Goal: Transaction & Acquisition: Purchase product/service

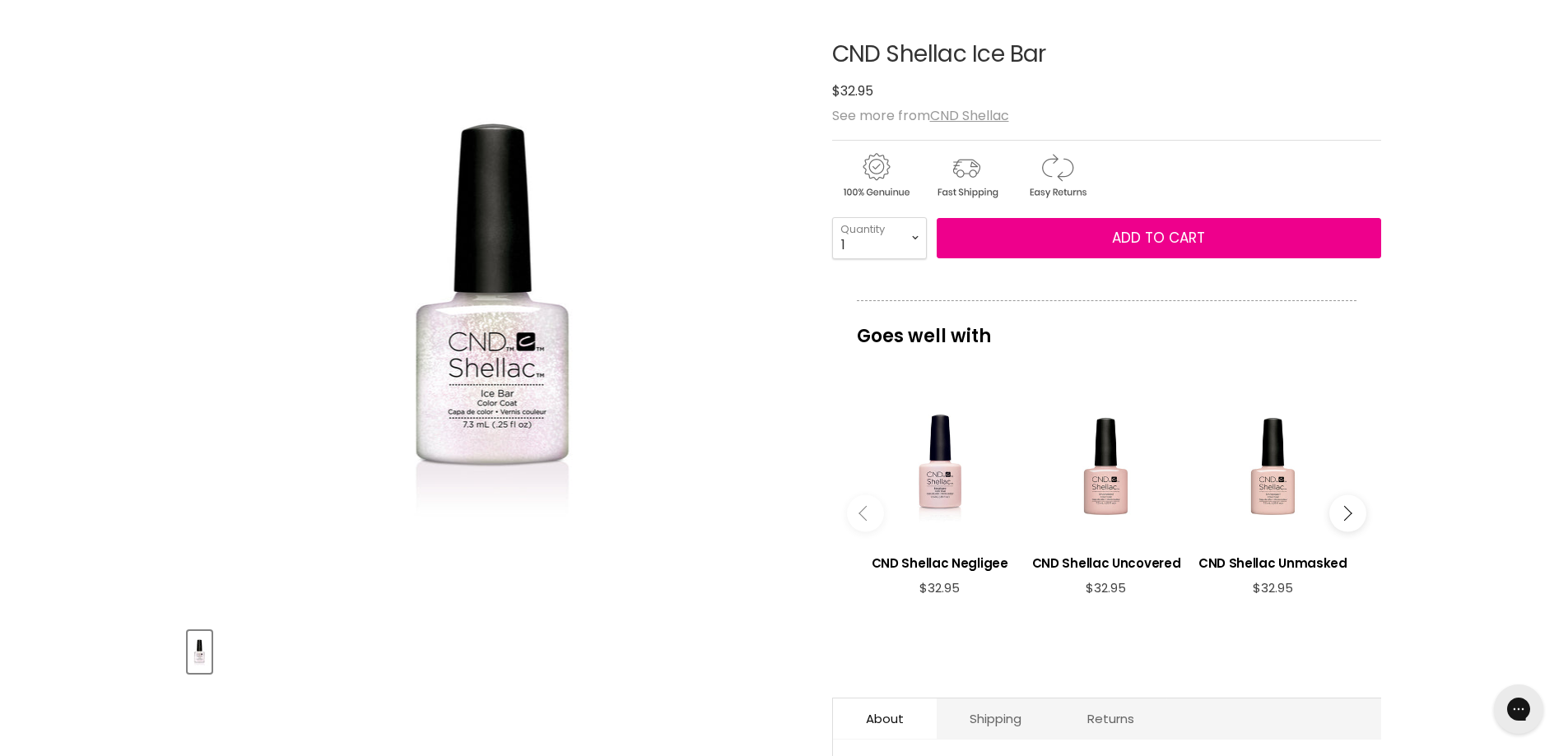
scroll to position [165, 0]
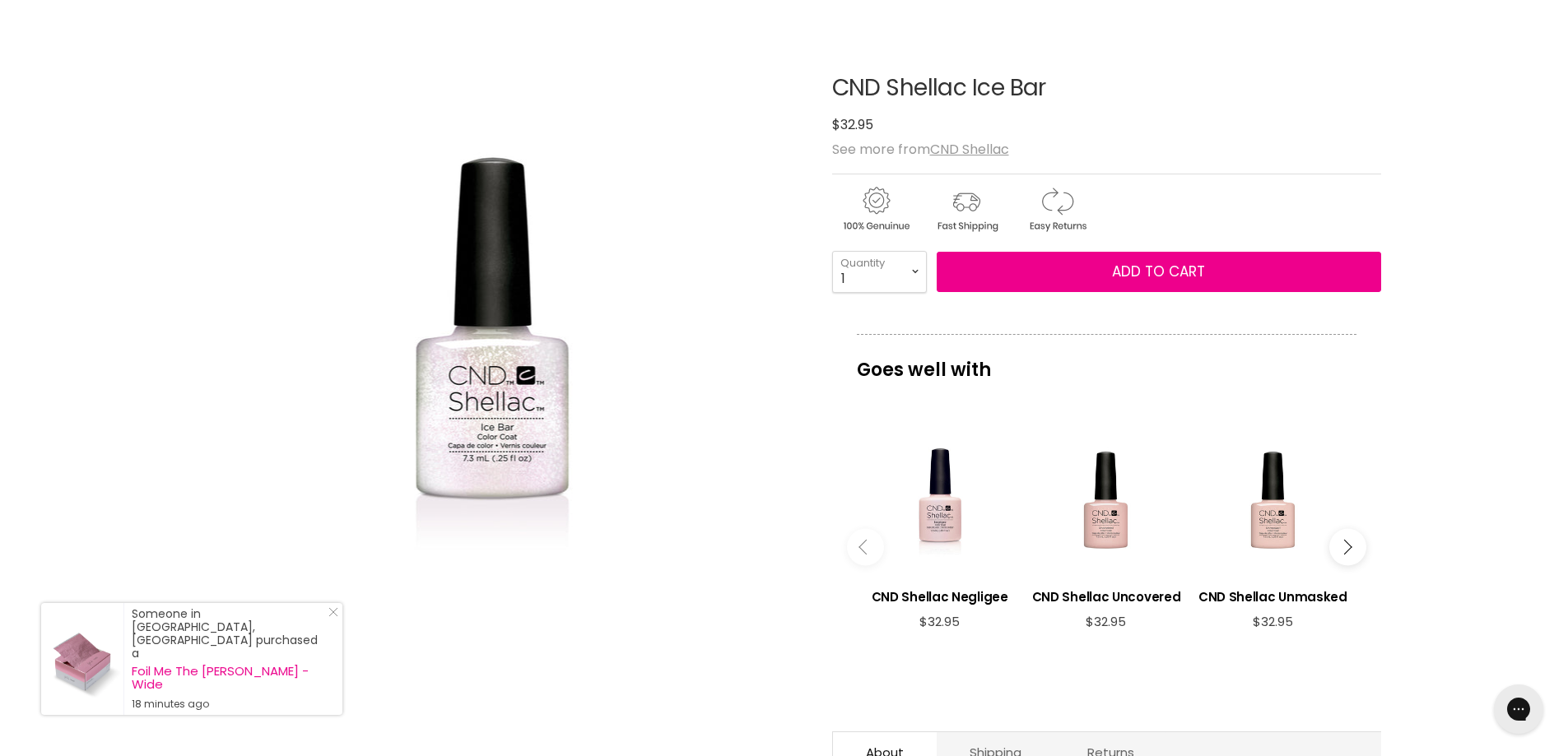
click at [1352, 555] on button "Main content" at bounding box center [1348, 547] width 37 height 37
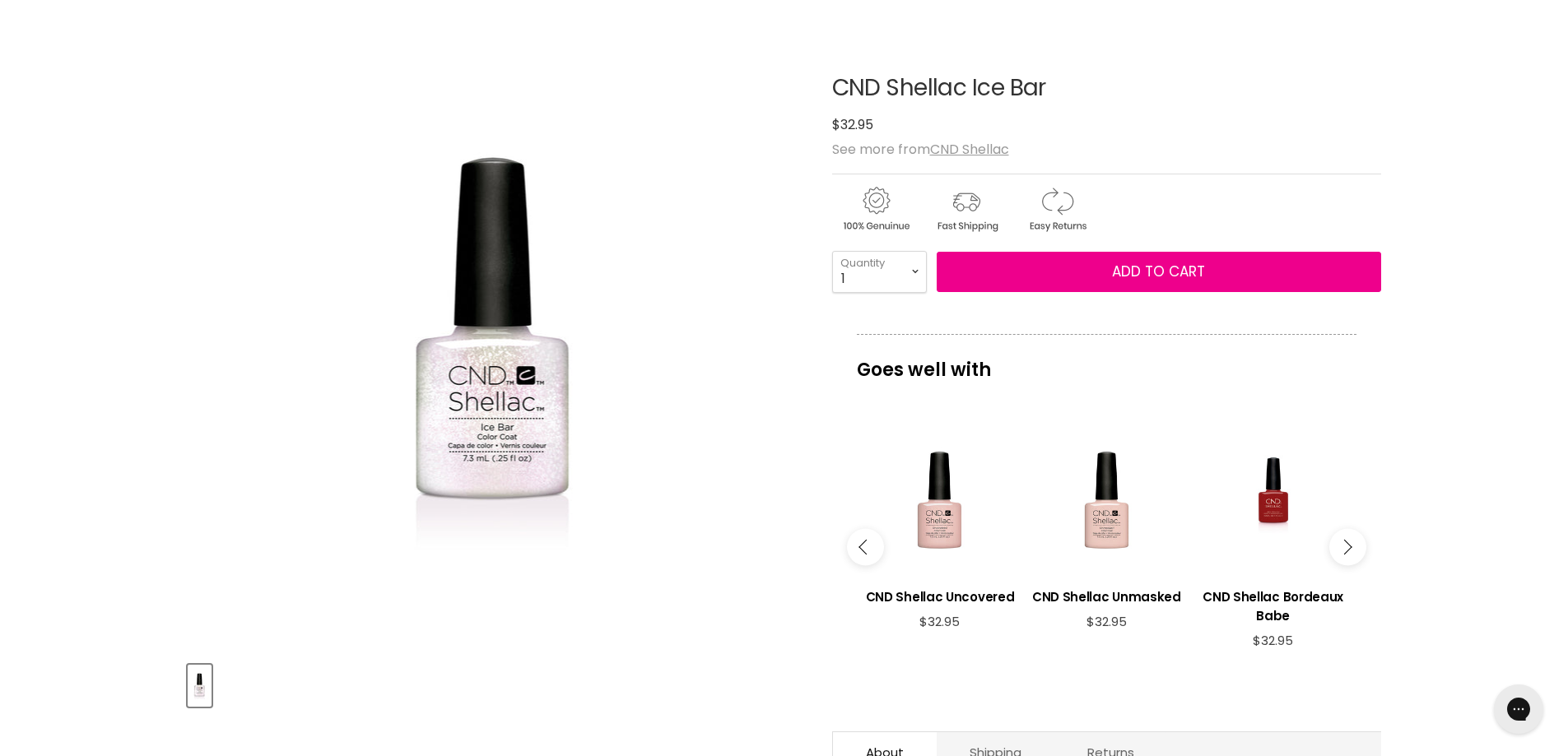
click at [1352, 555] on button "Main content" at bounding box center [1348, 547] width 37 height 37
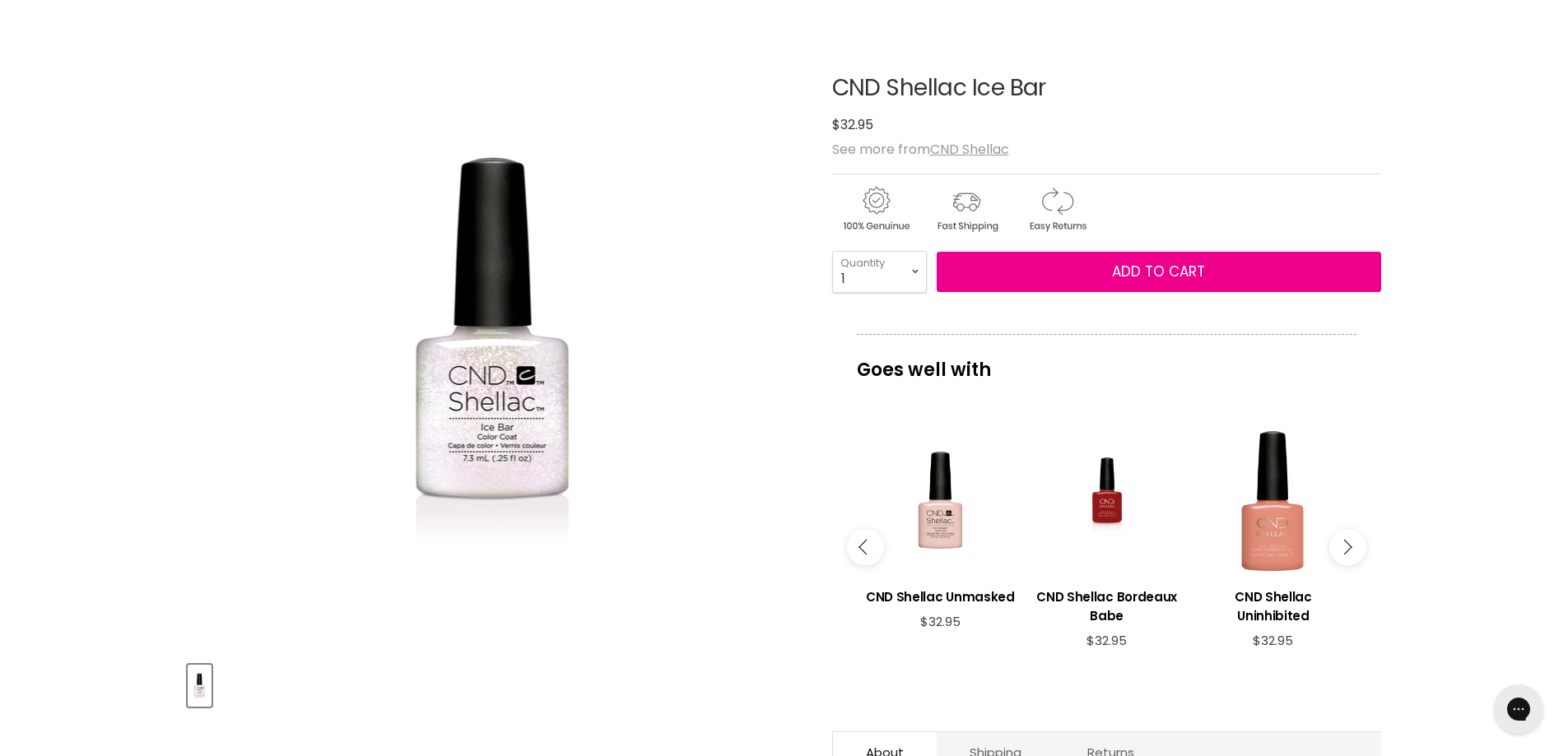
click at [857, 543] on button "Main content" at bounding box center [865, 547] width 37 height 37
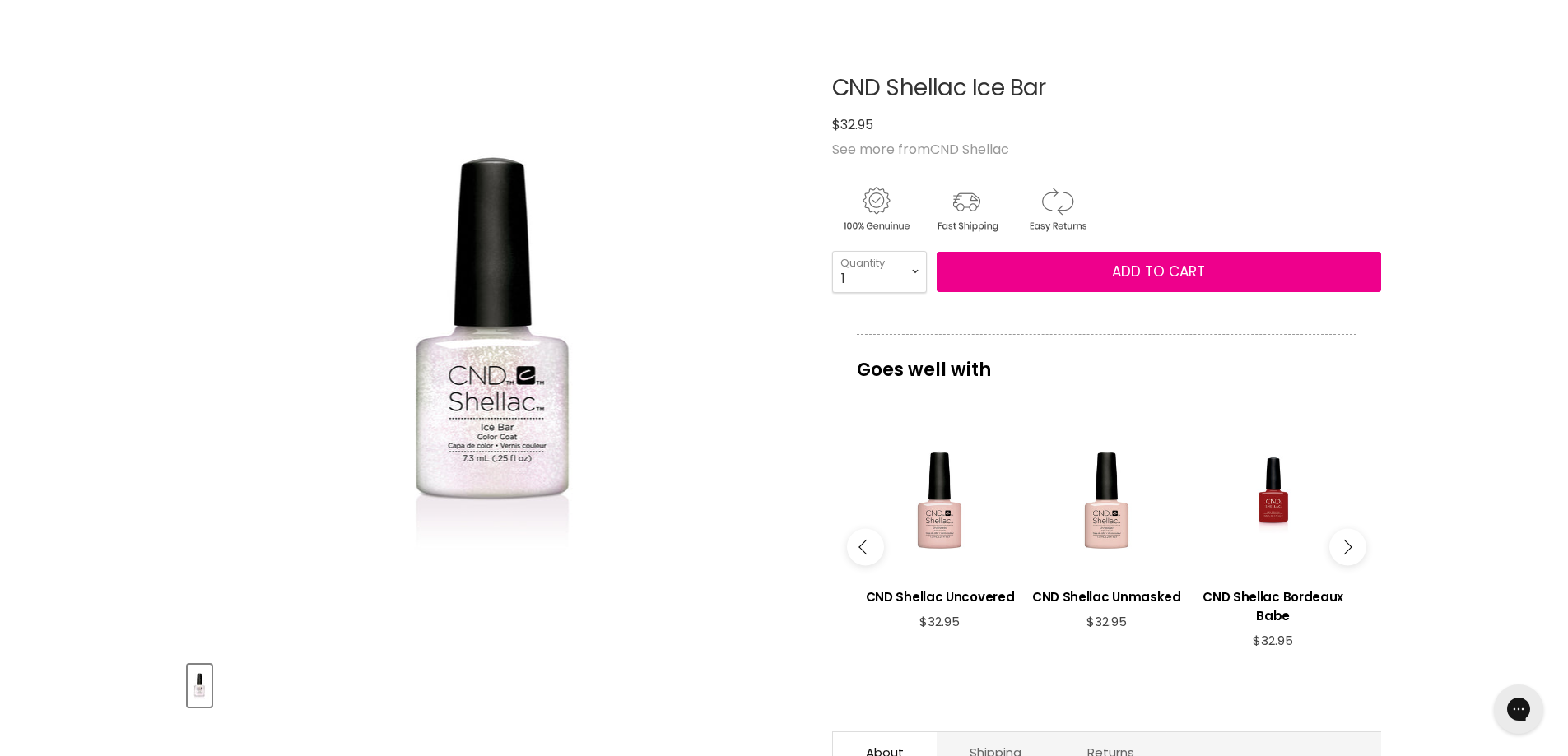
click at [857, 543] on button "Main content" at bounding box center [865, 547] width 37 height 37
click at [538, 437] on img "CND Shellac Ice Bar image. Click or Scroll to Zoom." at bounding box center [494, 341] width 306 height 576
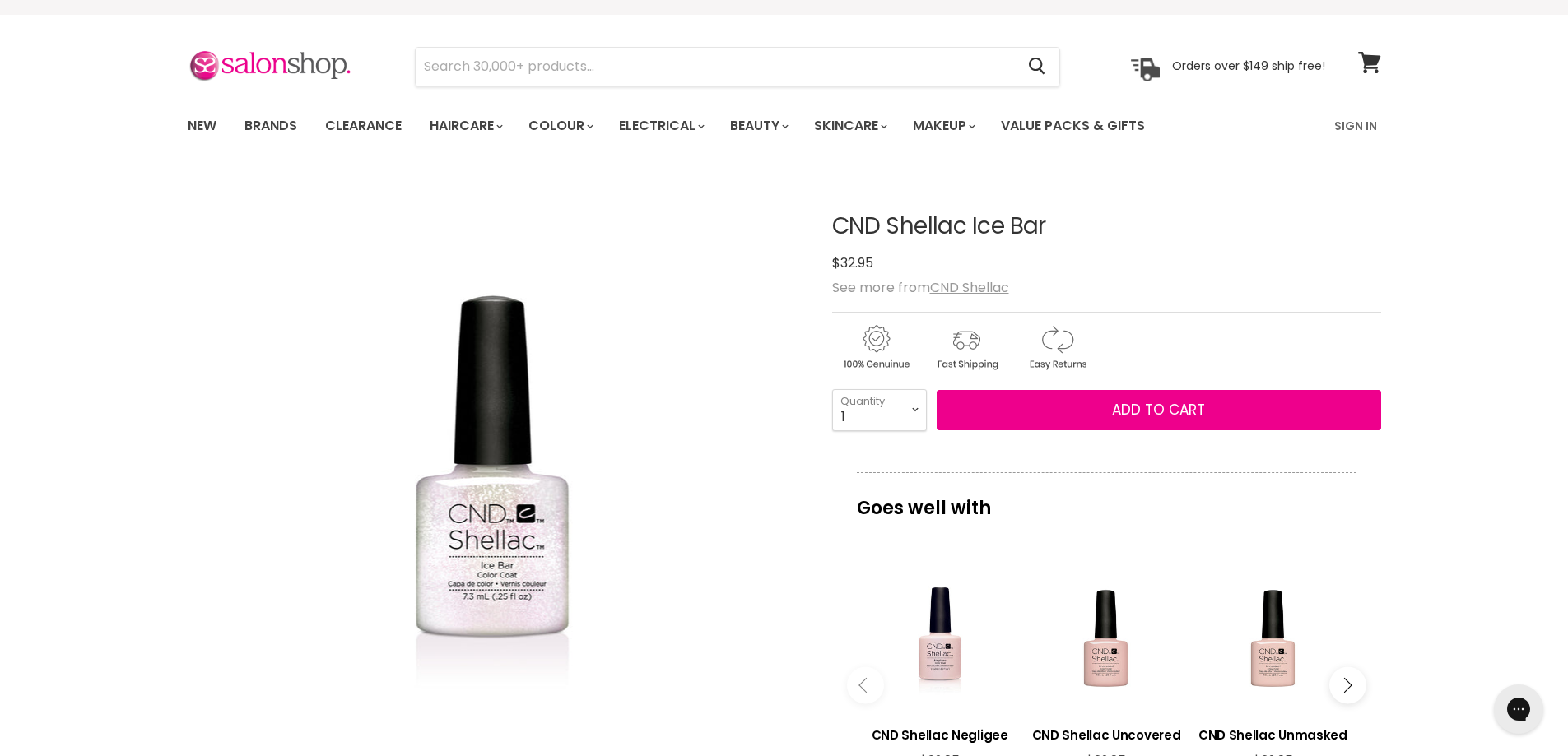
scroll to position [0, 0]
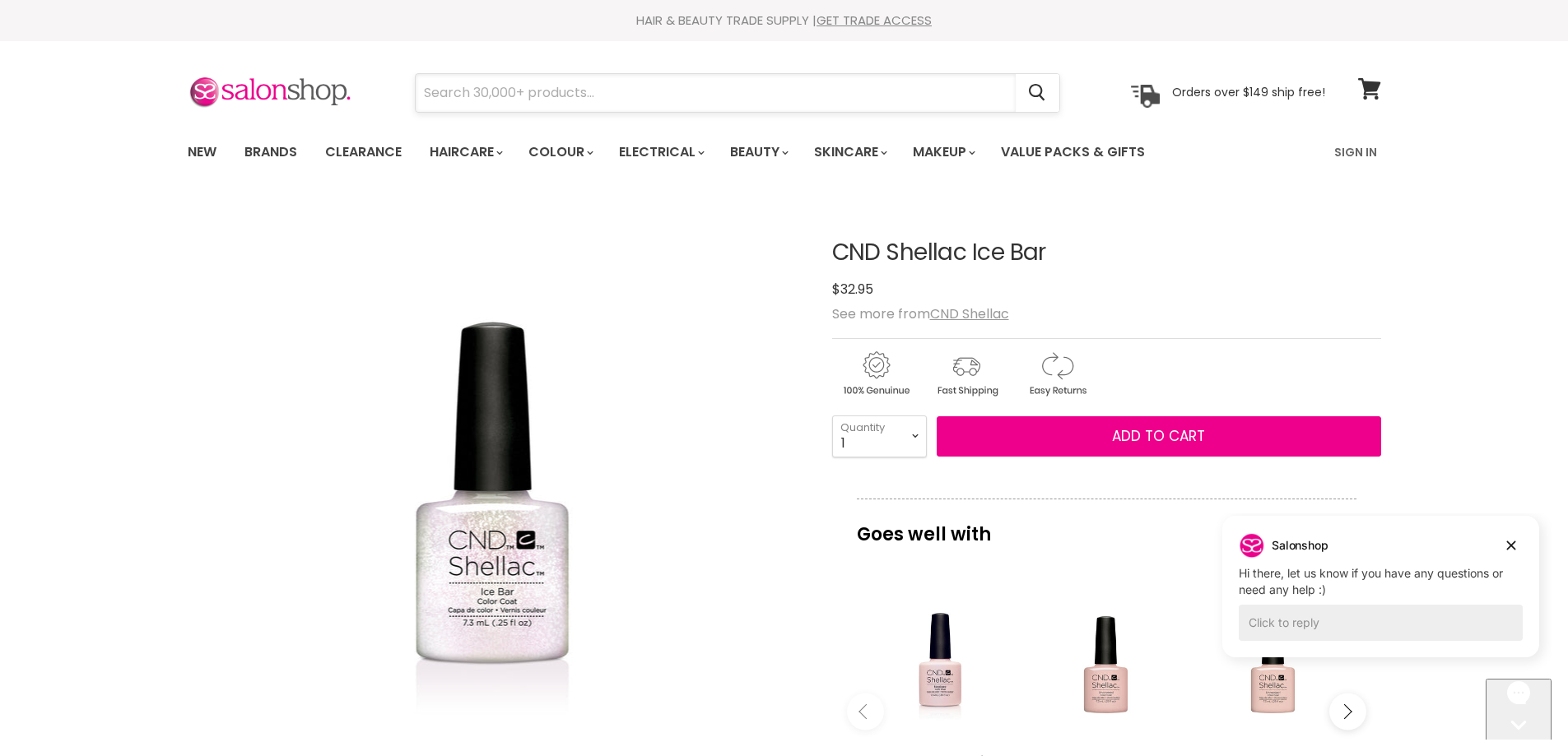
click at [477, 96] on input "Search" at bounding box center [716, 92] width 600 height 38
type input "glazed nude"
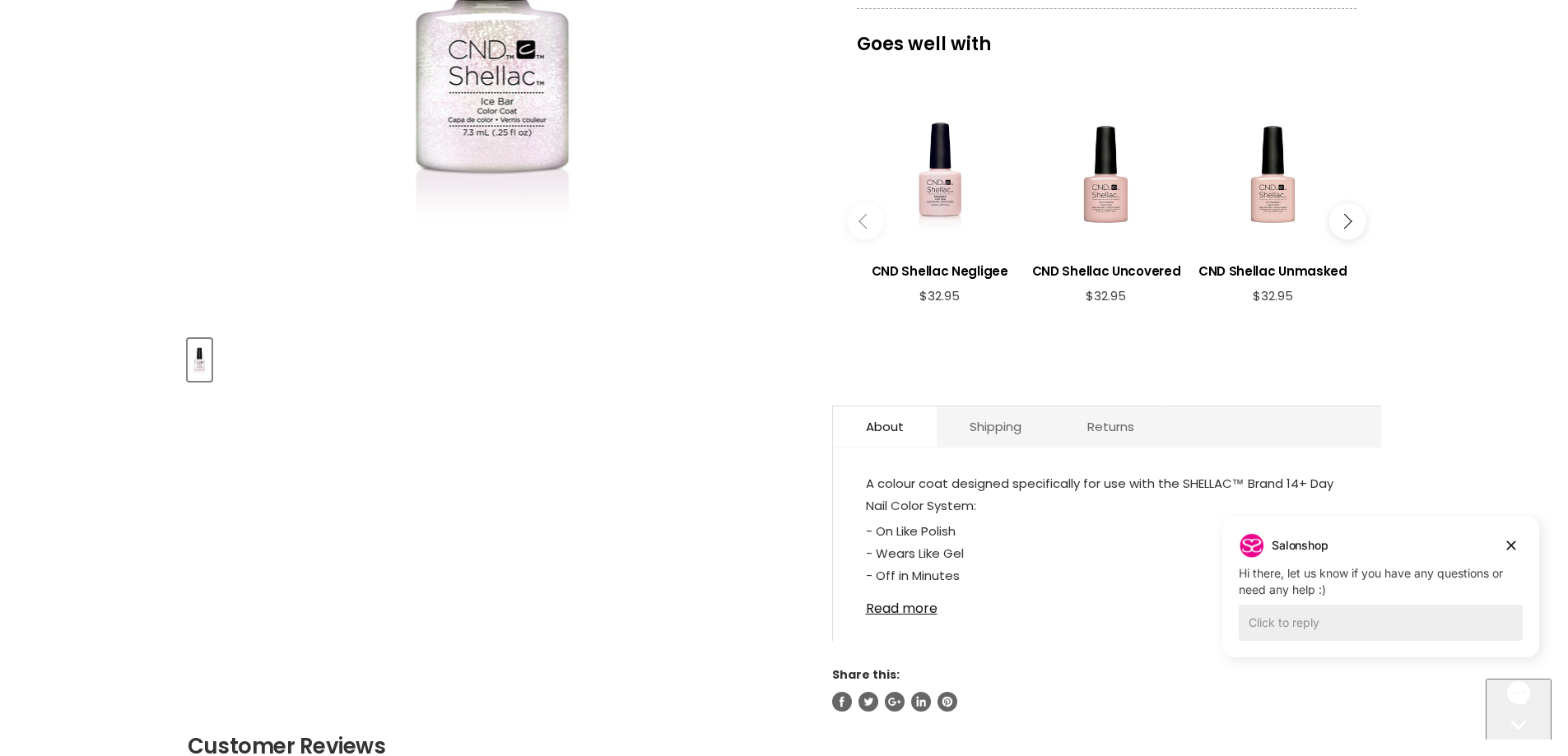
scroll to position [411, 0]
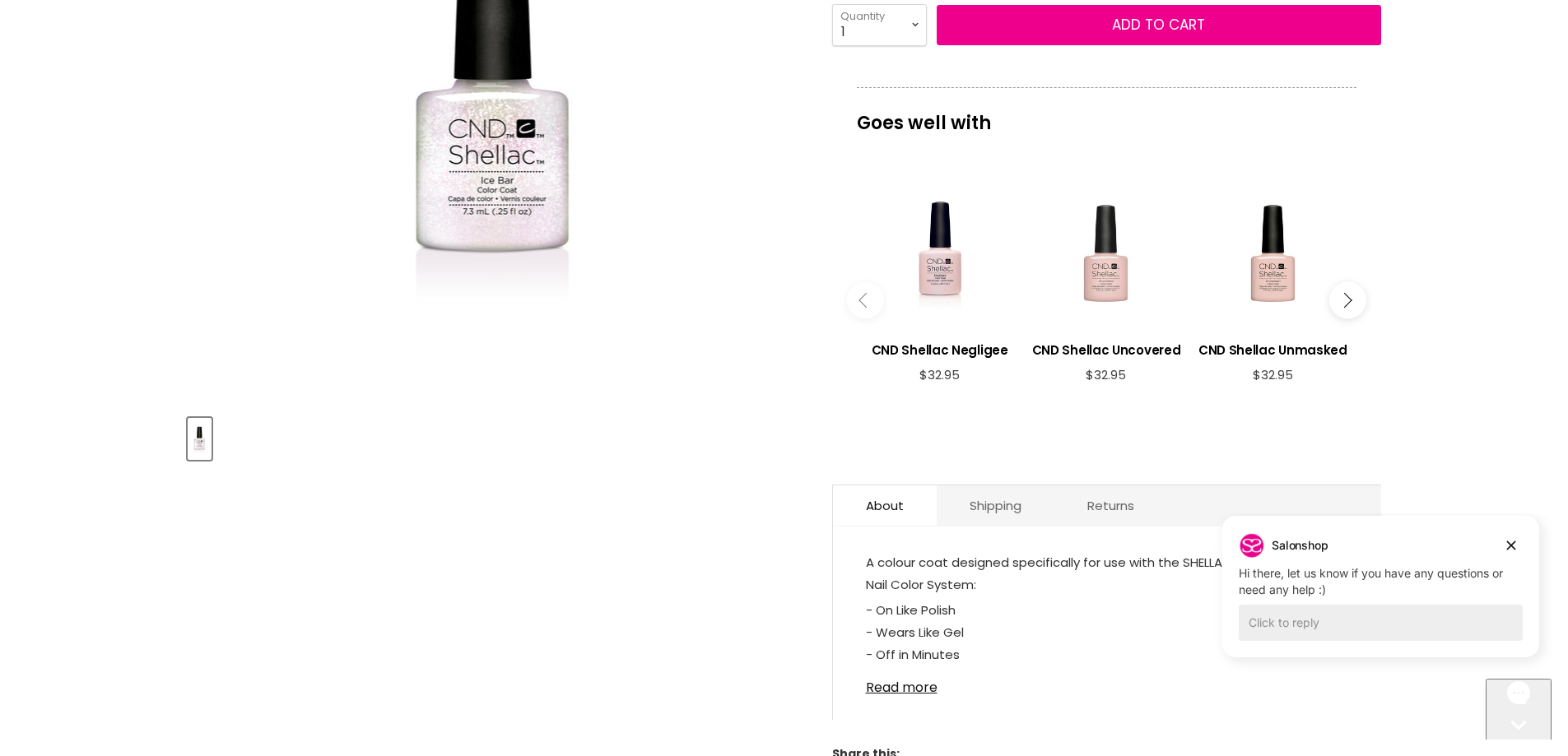
click at [1105, 273] on div "Main content" at bounding box center [1106, 253] width 150 height 150
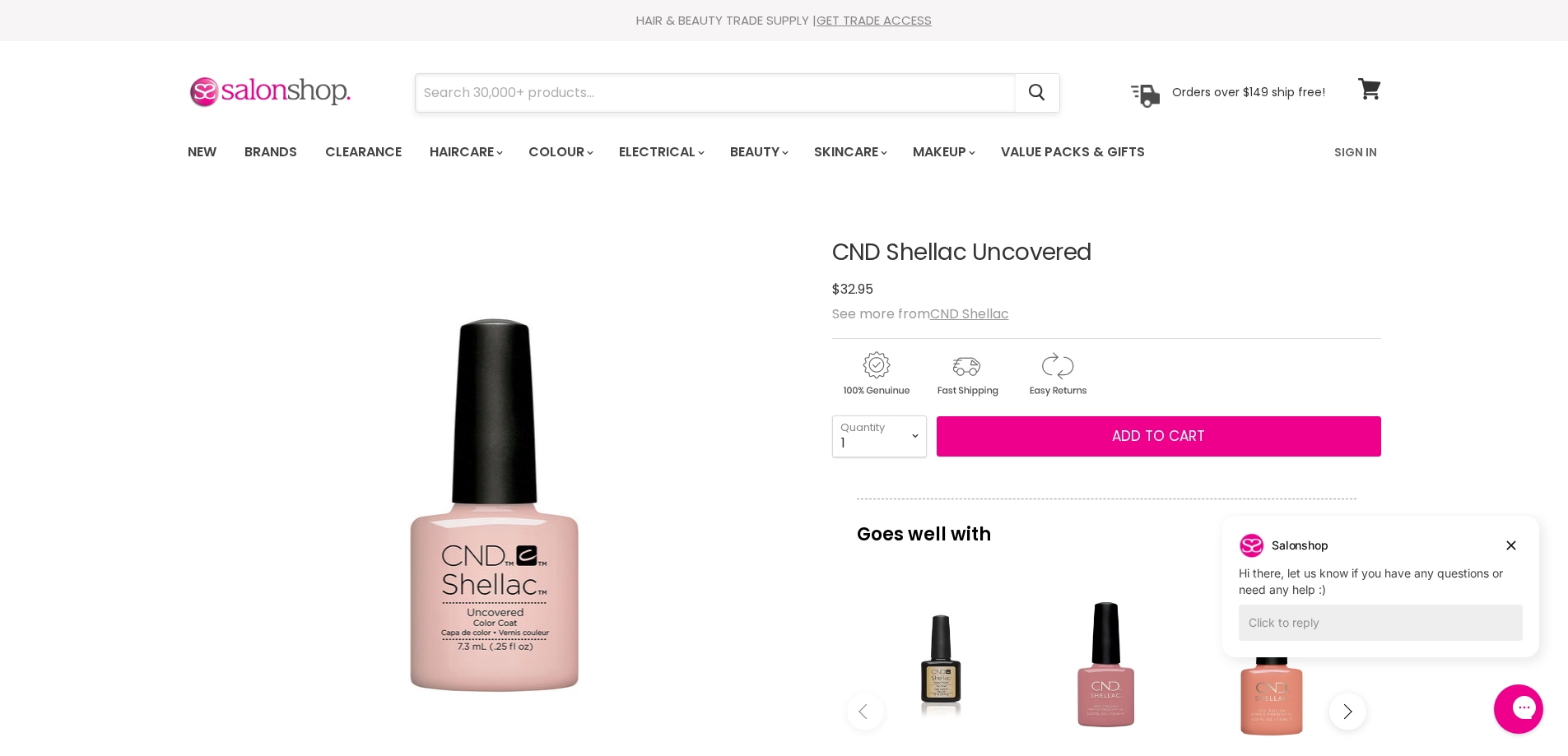
click at [475, 89] on input "Search" at bounding box center [716, 92] width 600 height 38
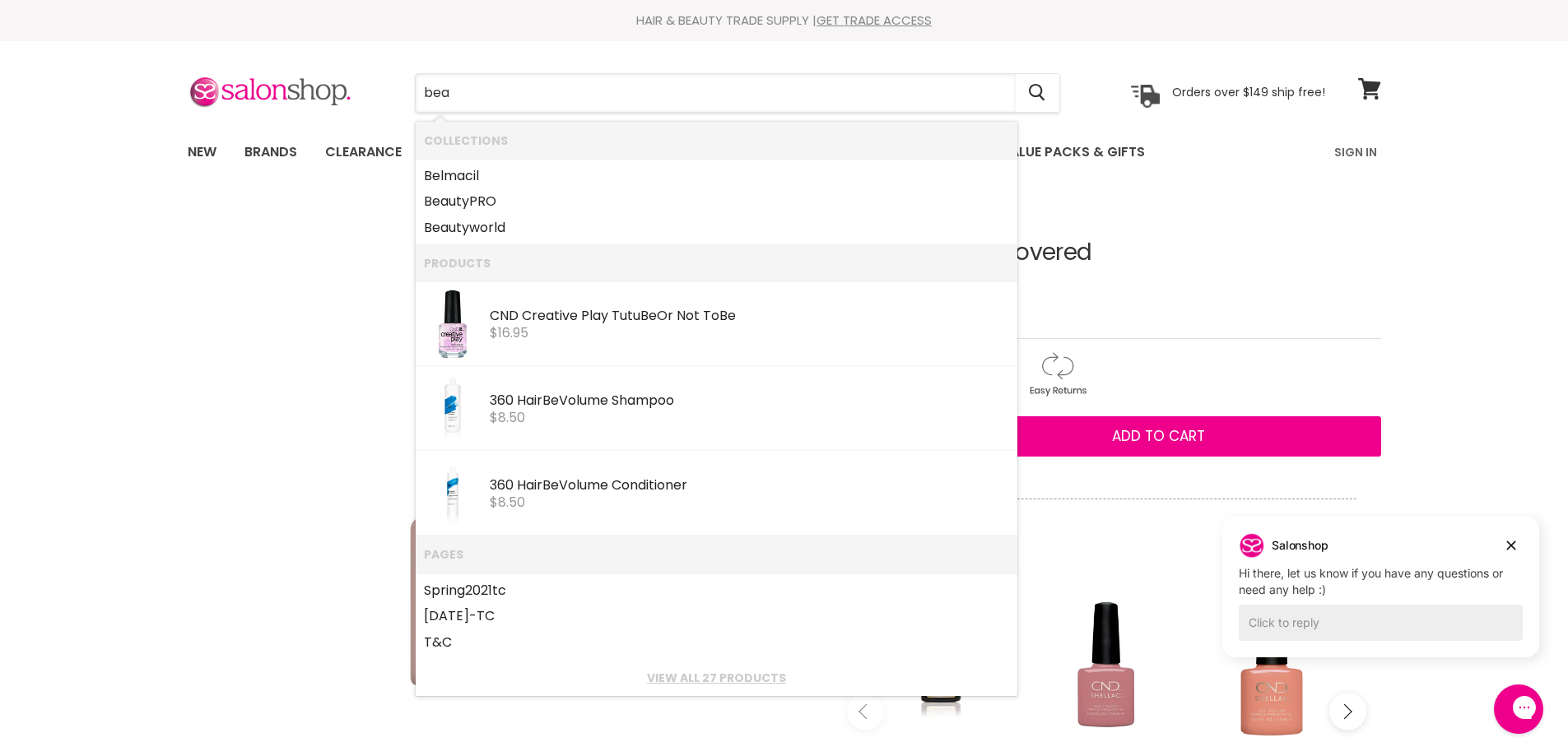
type input "beau"
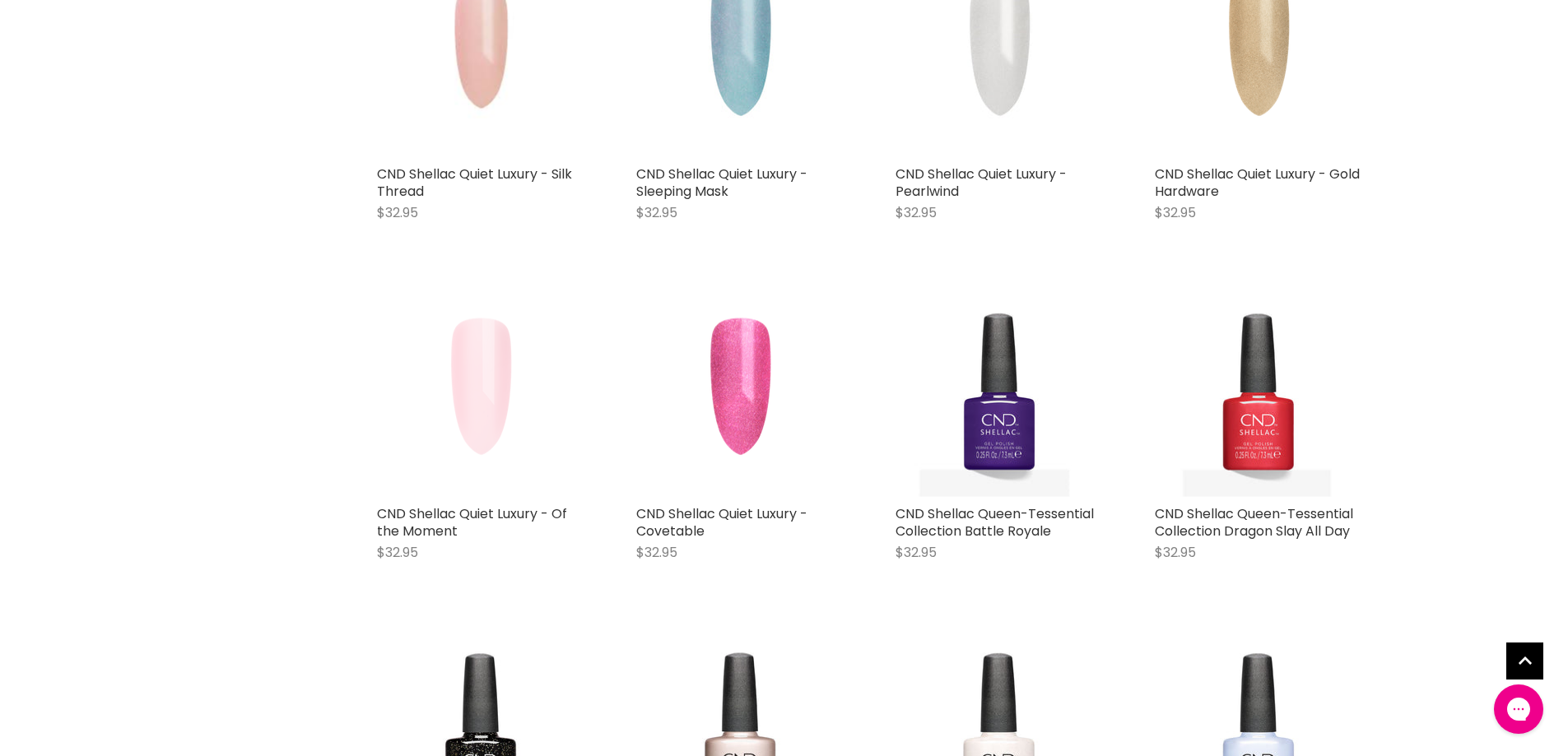
scroll to position [740, 0]
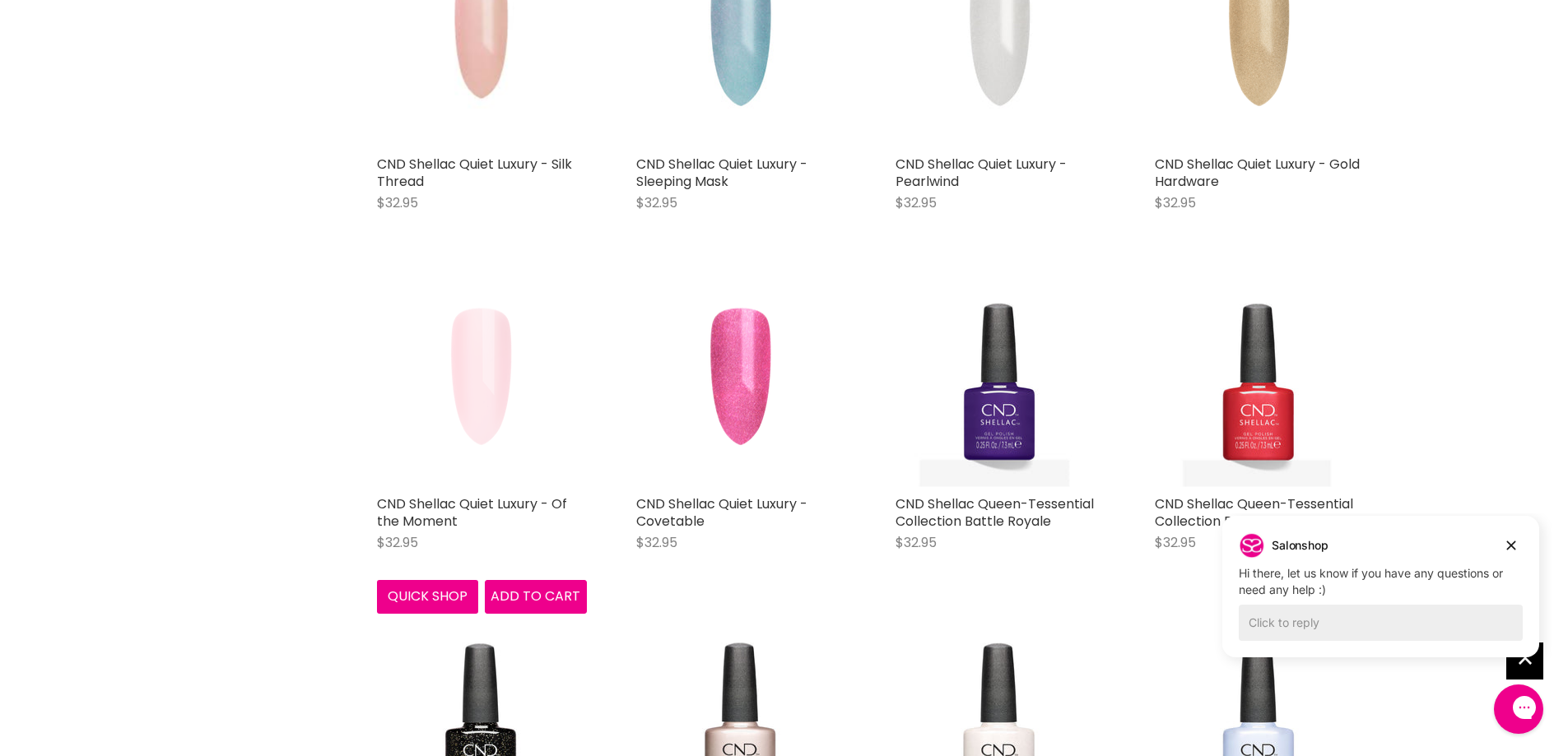
click at [478, 368] on img "Main content" at bounding box center [482, 382] width 210 height 209
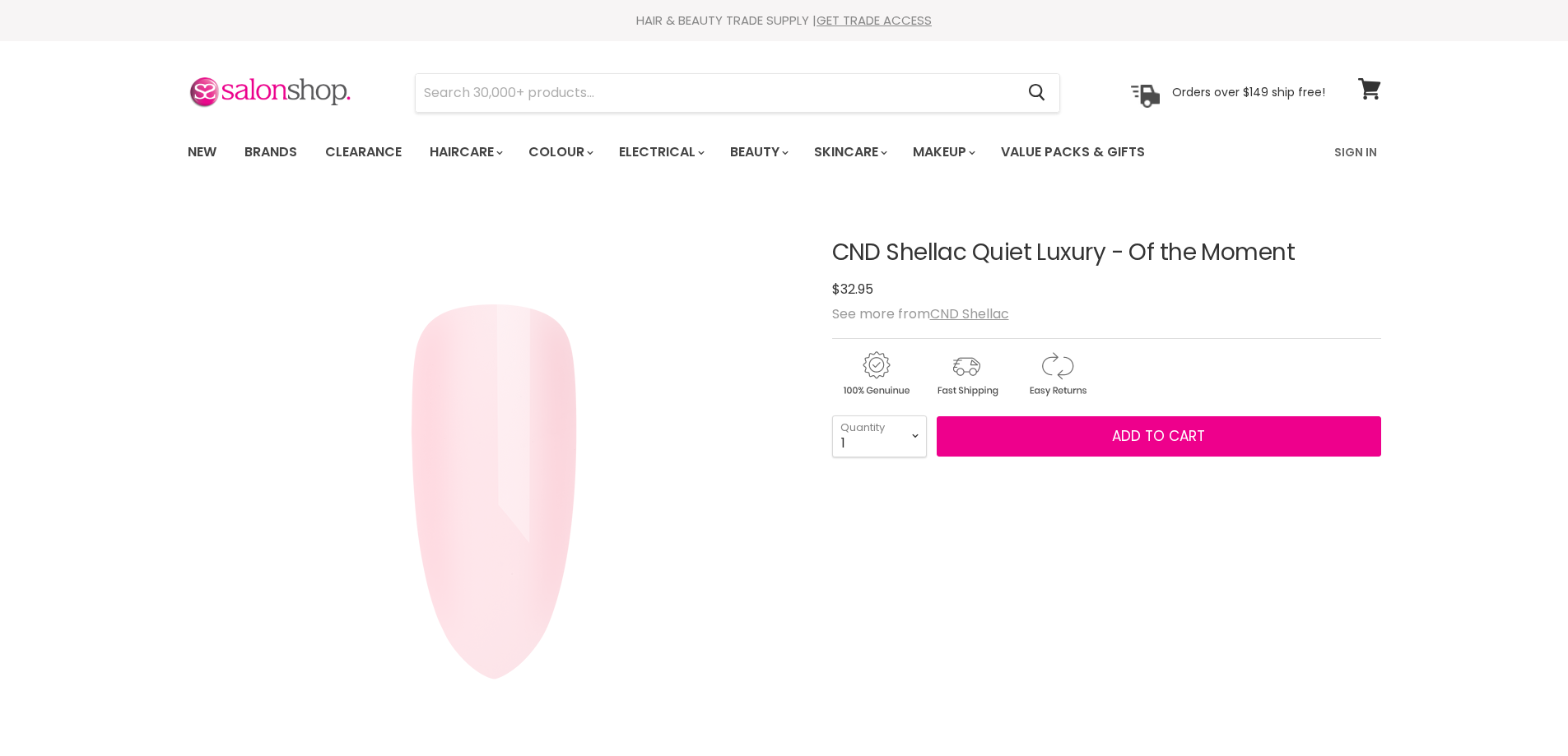
click at [524, 524] on img "CND Shellac Quiet Luxury - Of the Moment image. Click or Scroll to Zoom." at bounding box center [495, 506] width 576 height 576
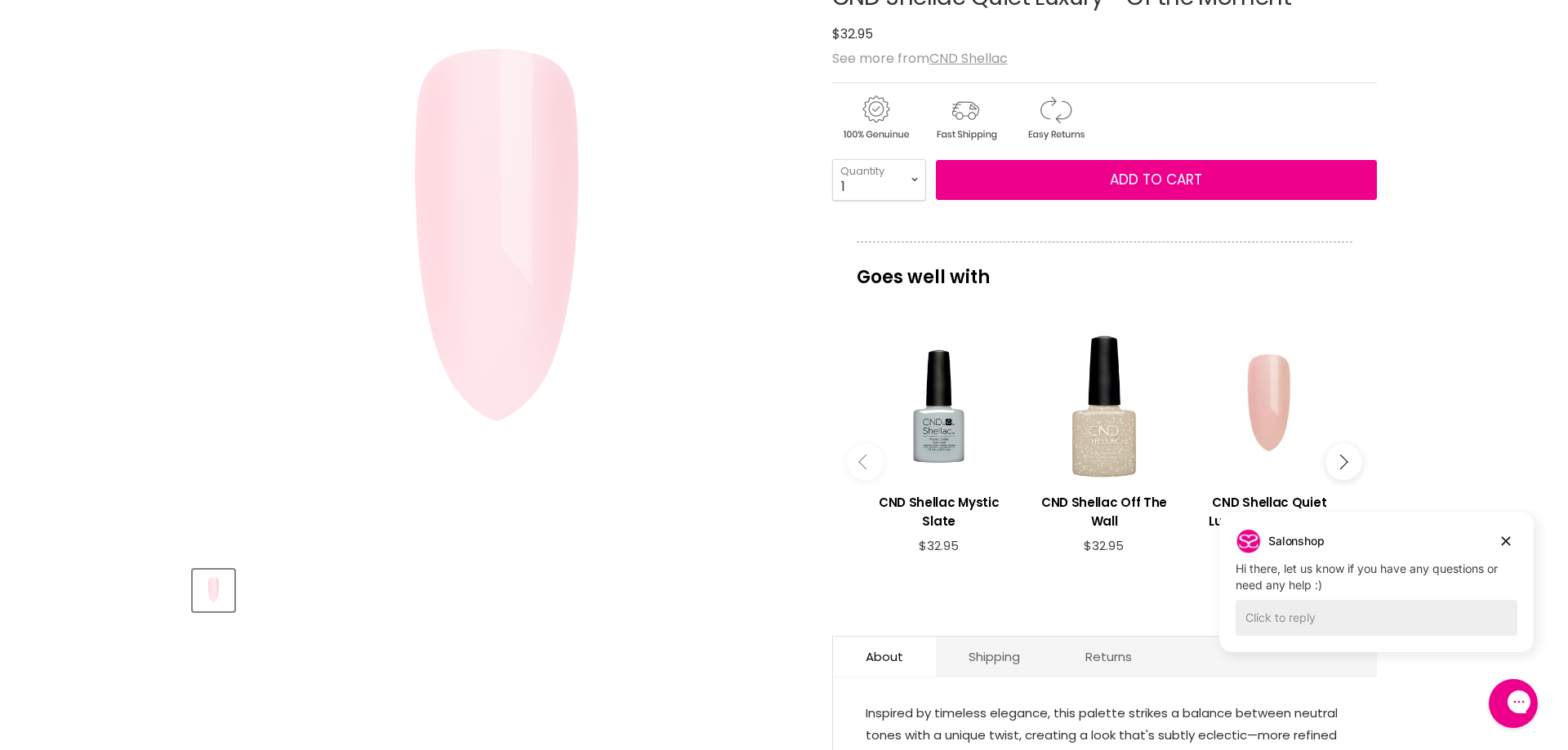
scroll to position [163, 0]
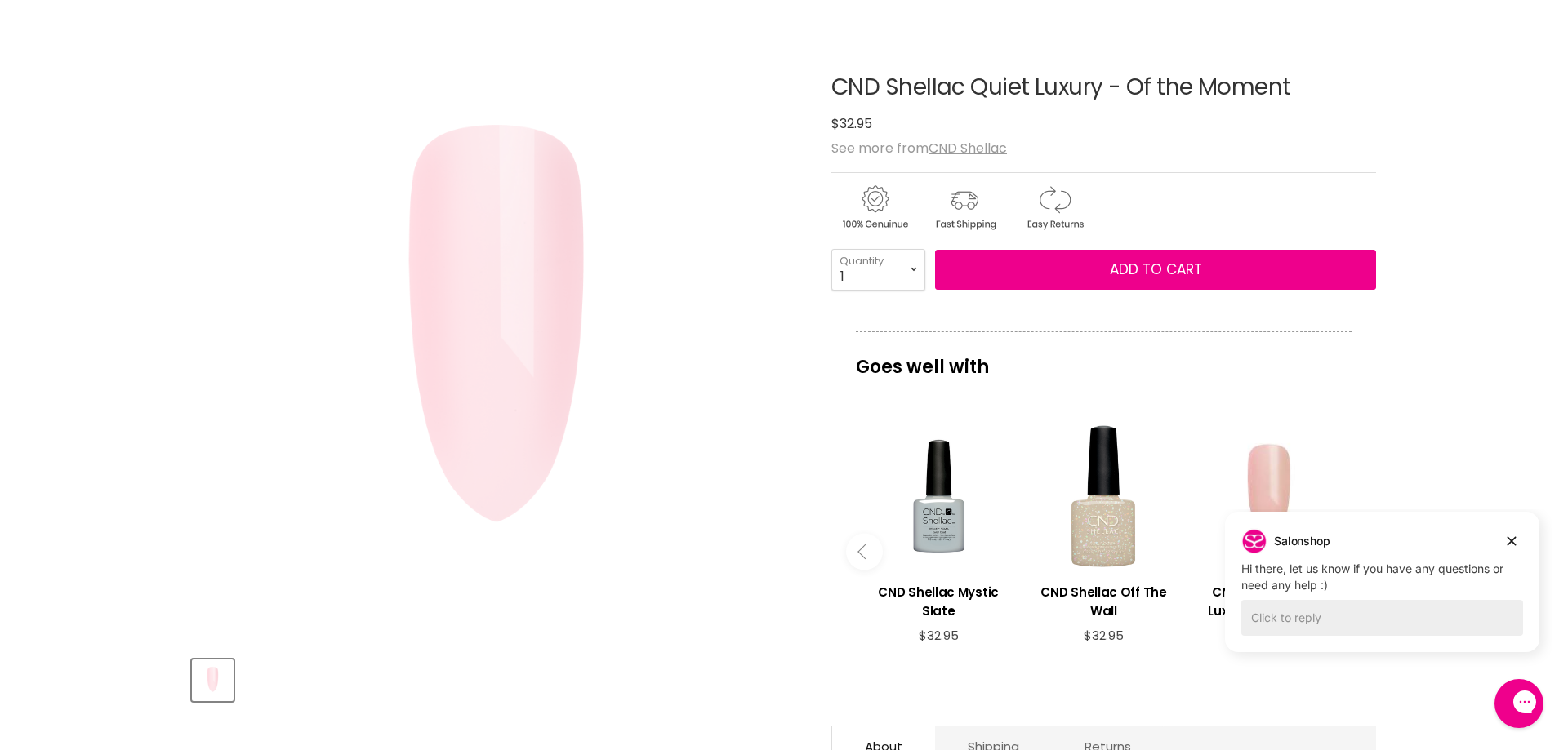
click at [512, 407] on img "CND Shellac Quiet Luxury - Of the Moment image. Click or Scroll to Zoom." at bounding box center [497, 338] width 610 height 609
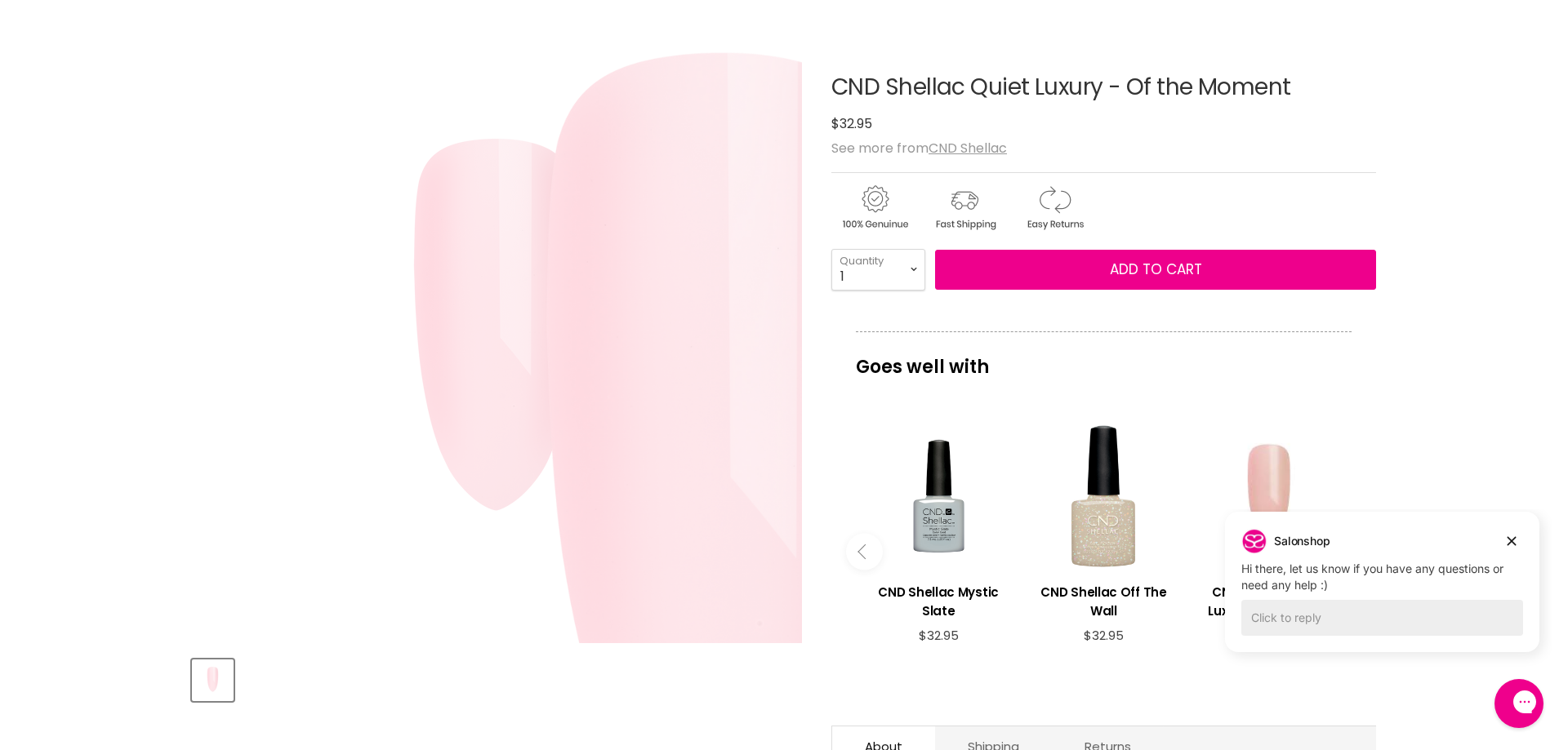
click at [265, 200] on img "CND Shellac Quiet Luxury - Of the Moment image. Click or Scroll to Zoom." at bounding box center [722, 479] width 1220 height 1220
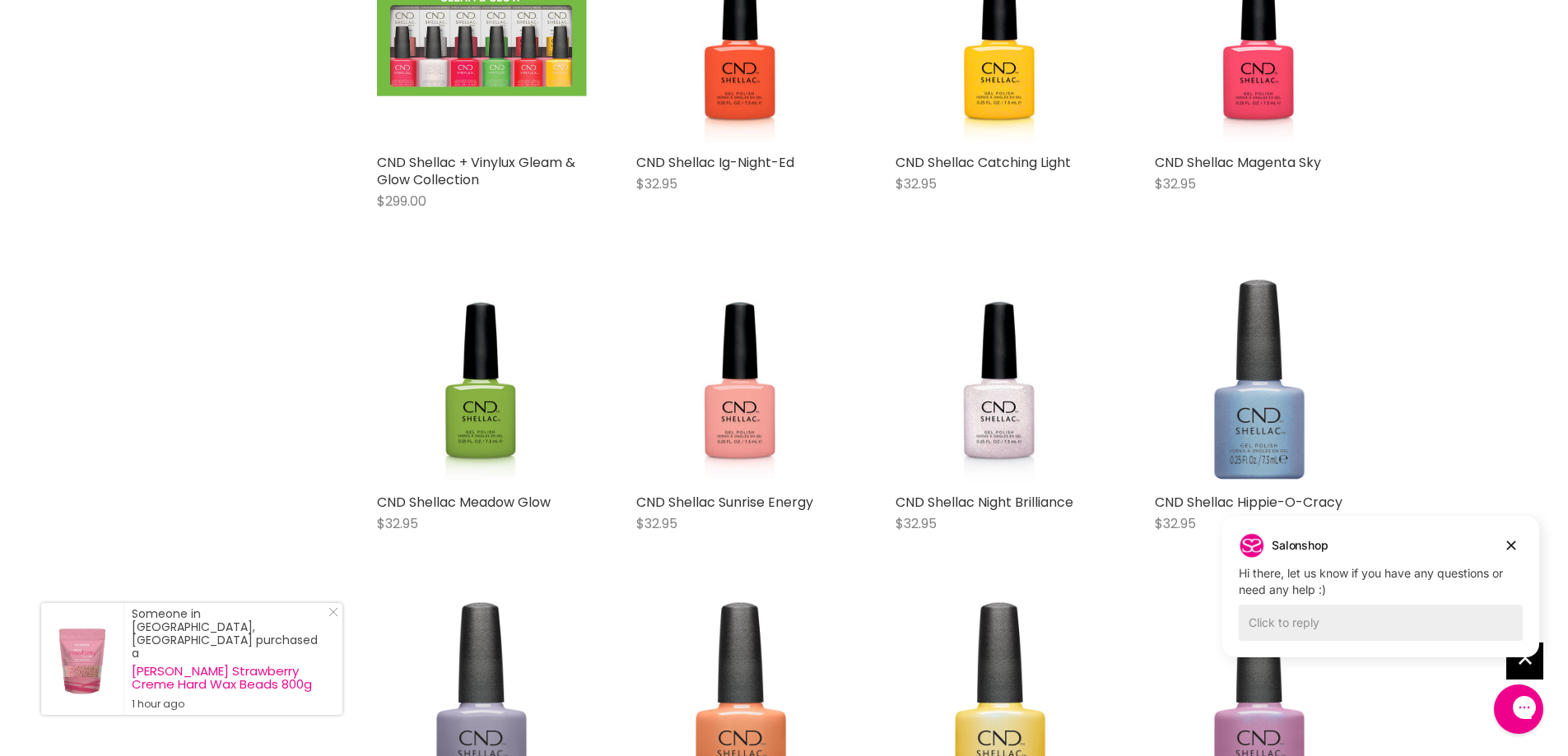
scroll to position [2485, 0]
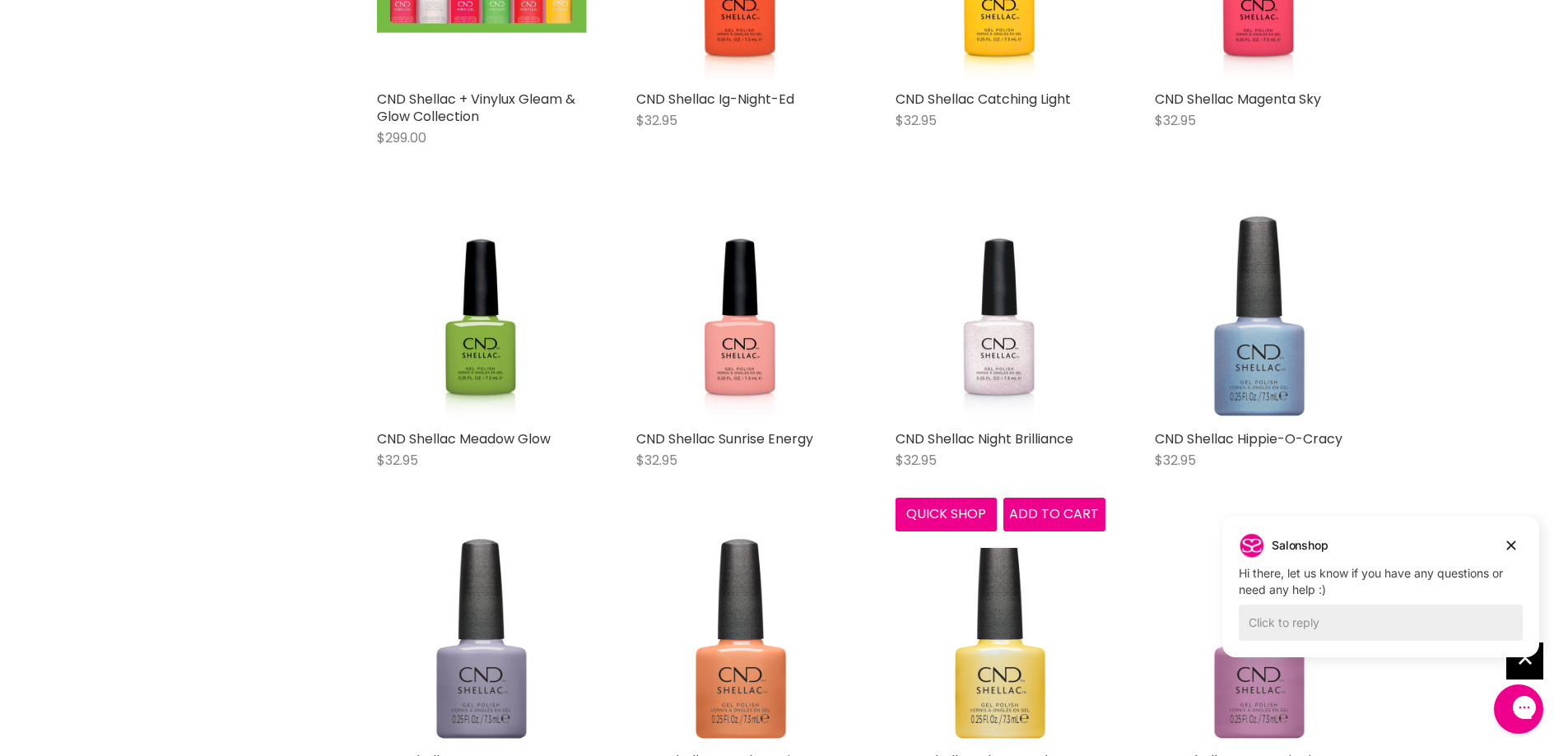
click at [994, 366] on img "Main content" at bounding box center [1000, 317] width 210 height 209
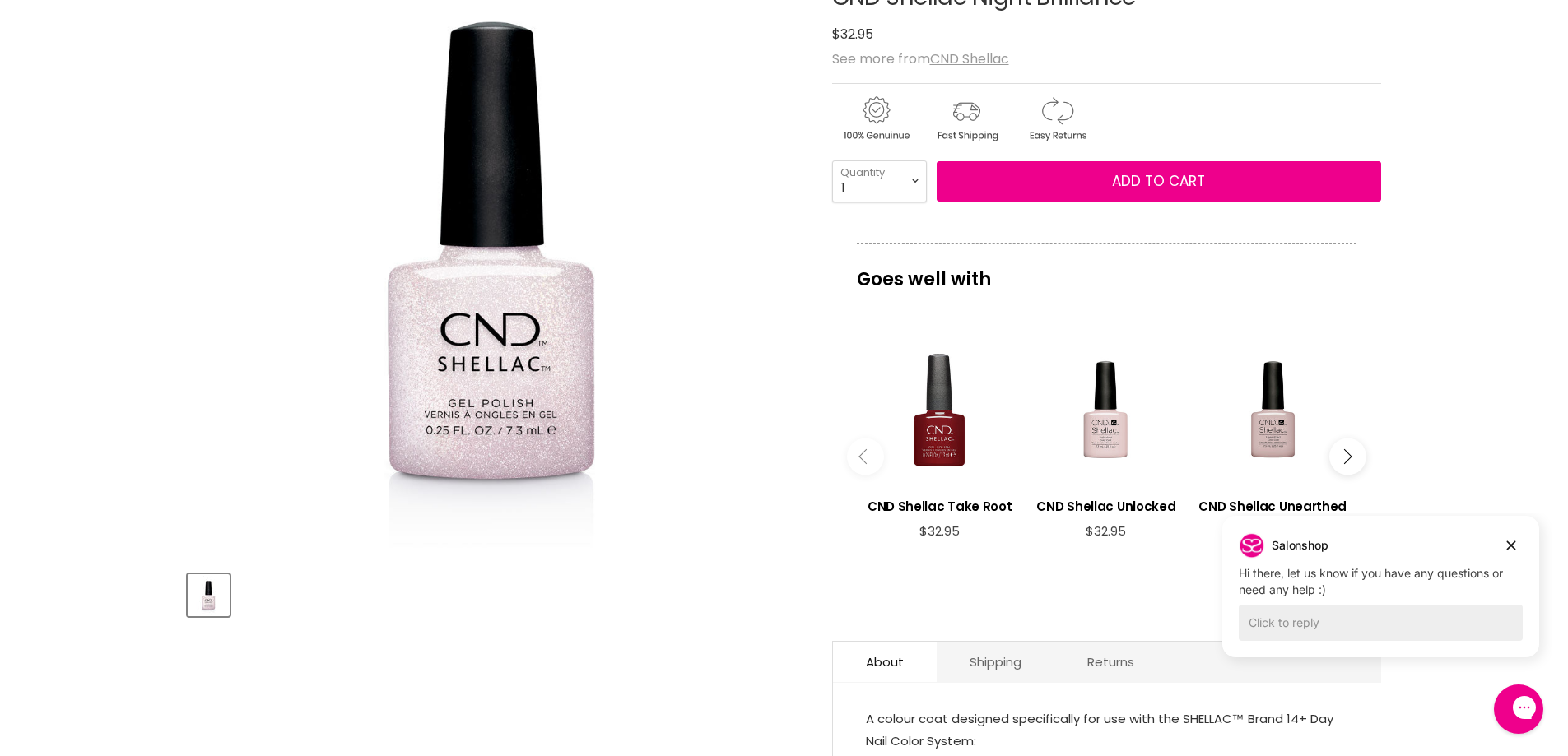
scroll to position [246, 0]
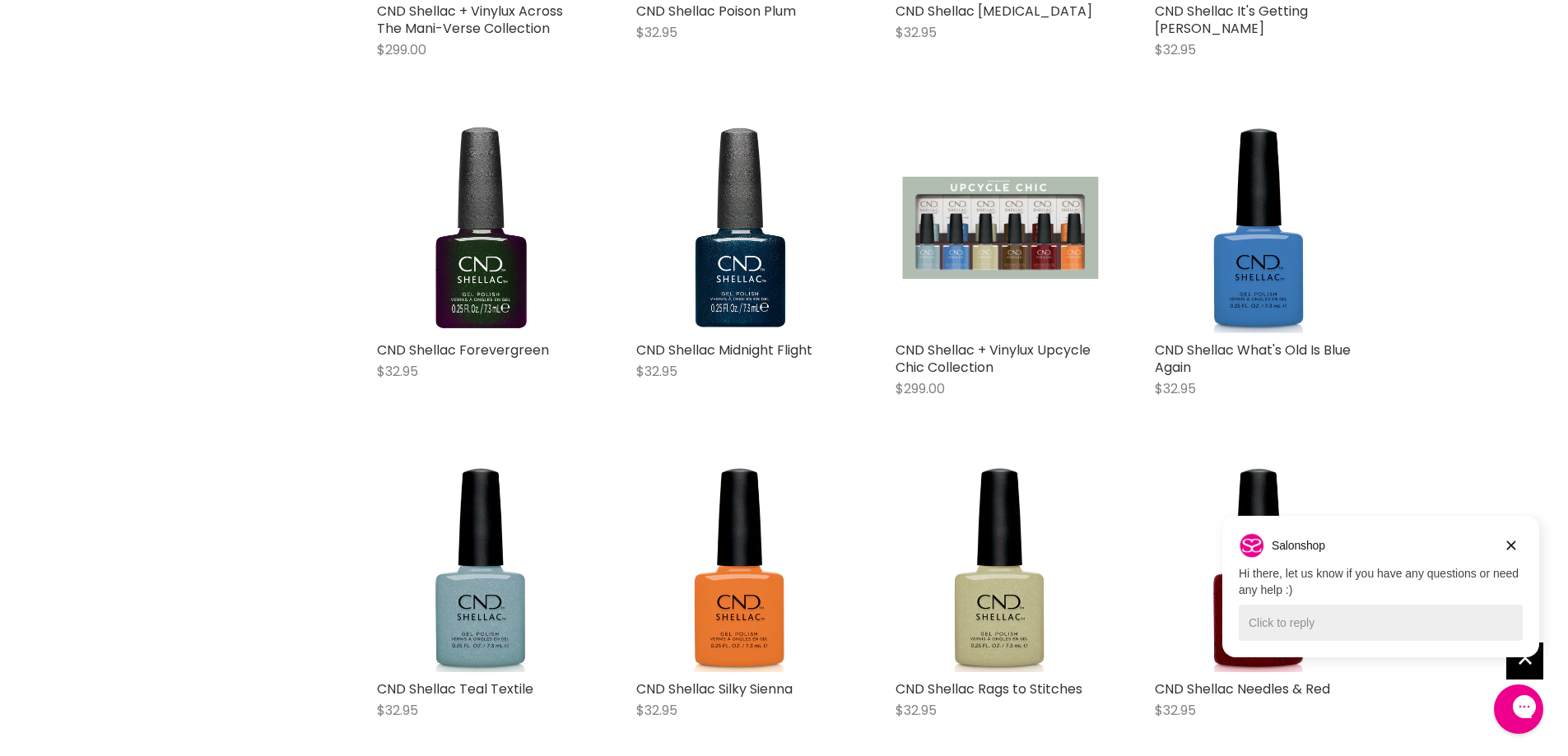
scroll to position [3588, 0]
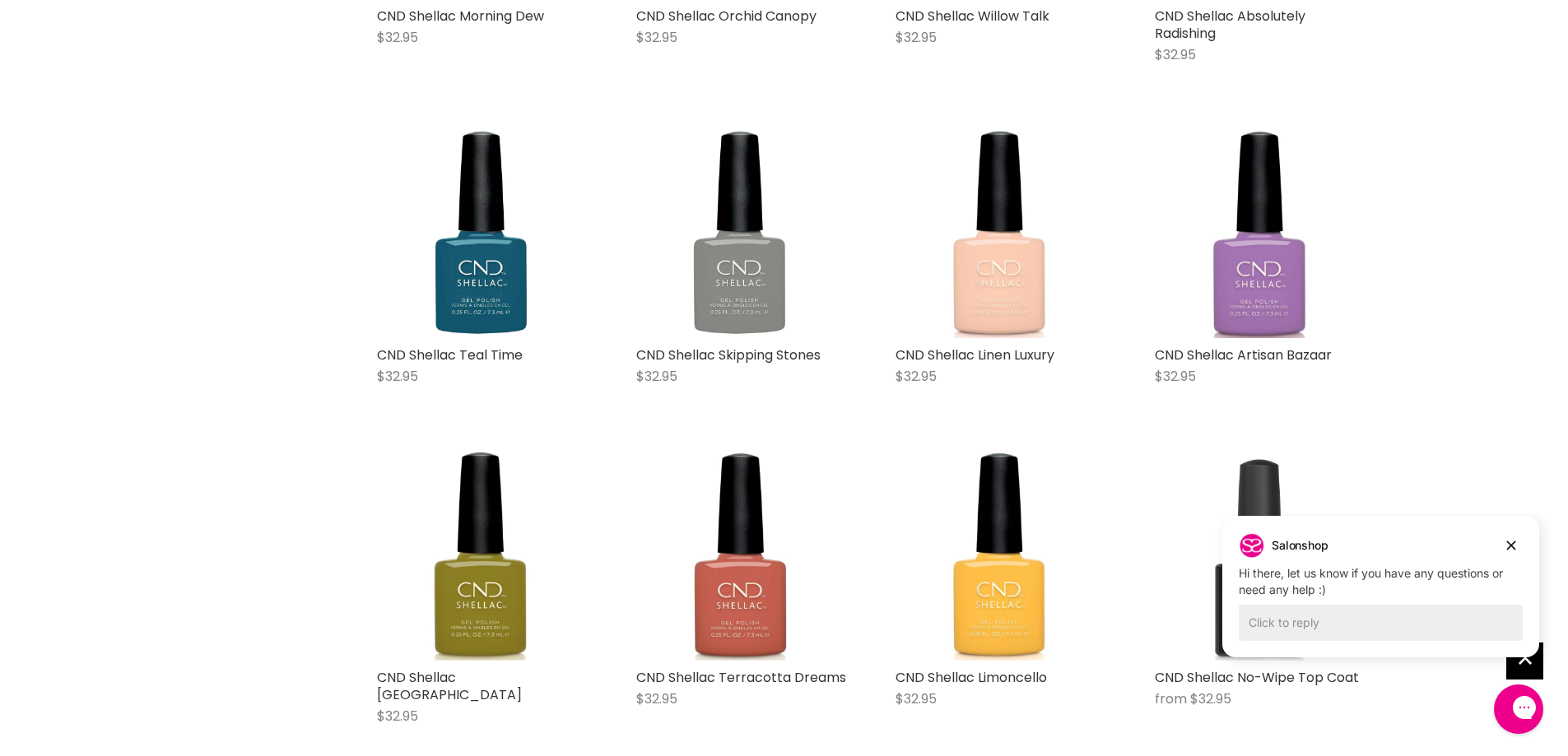
scroll to position [7373, 0]
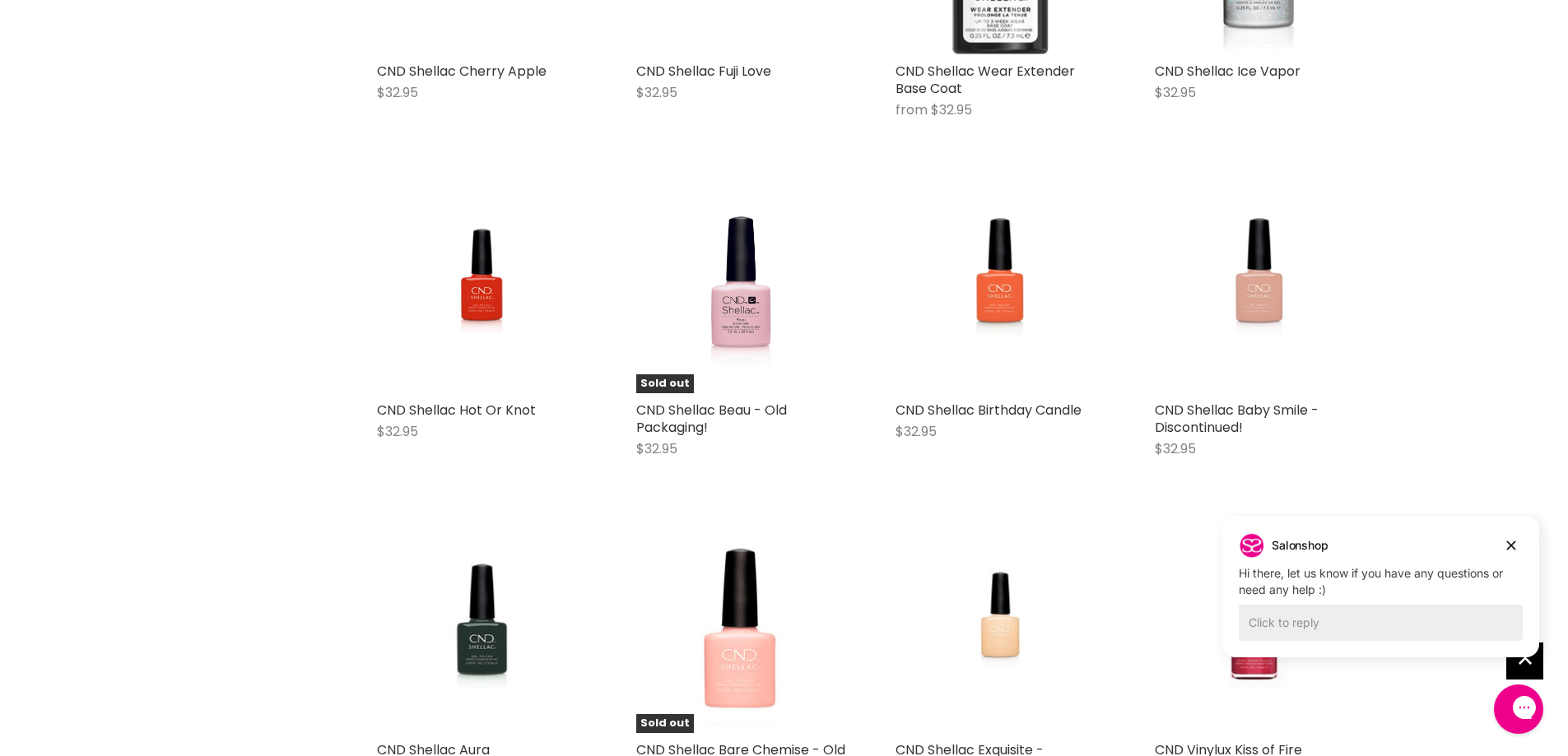
scroll to position [11488, 0]
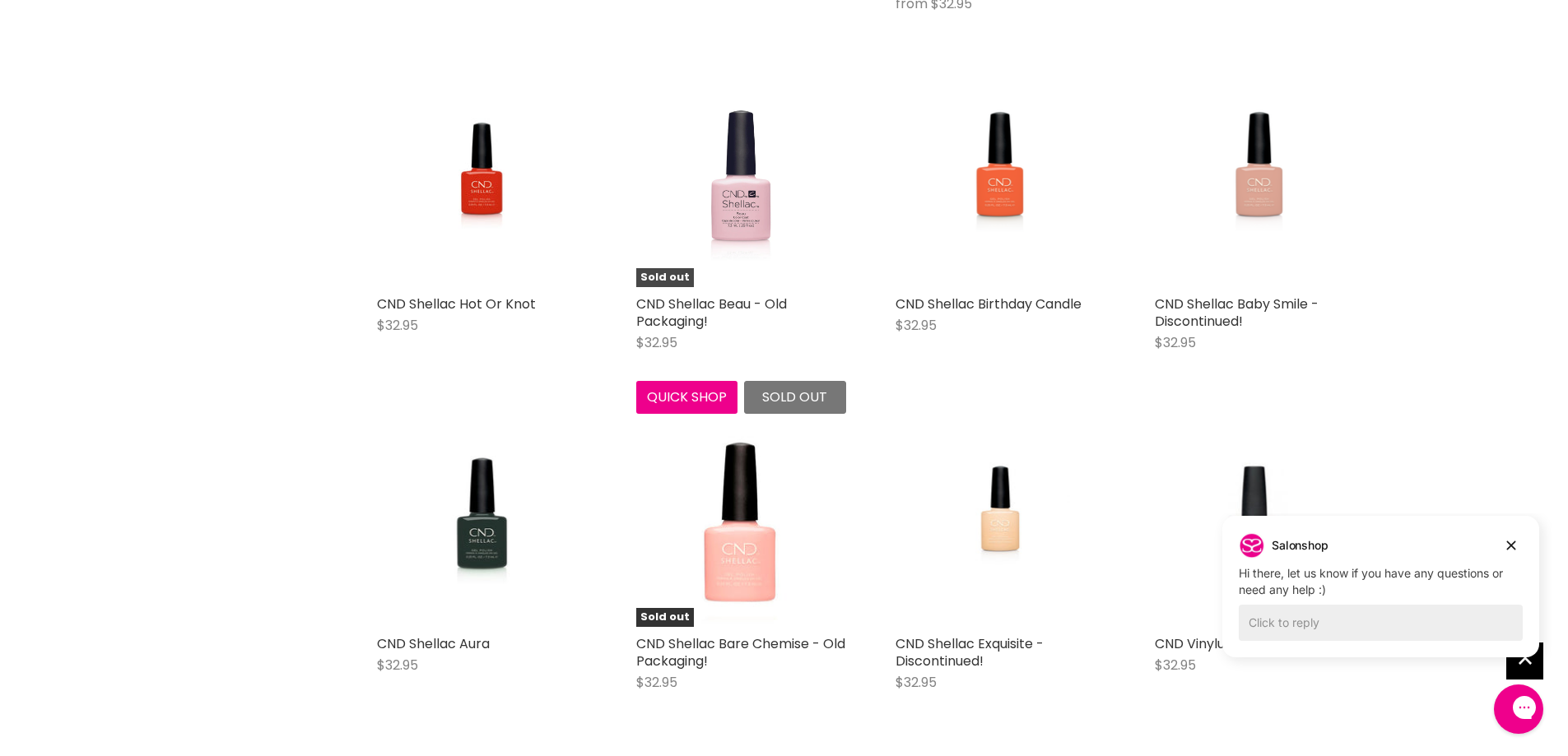
click at [746, 201] on img "Main content" at bounding box center [740, 182] width 136 height 209
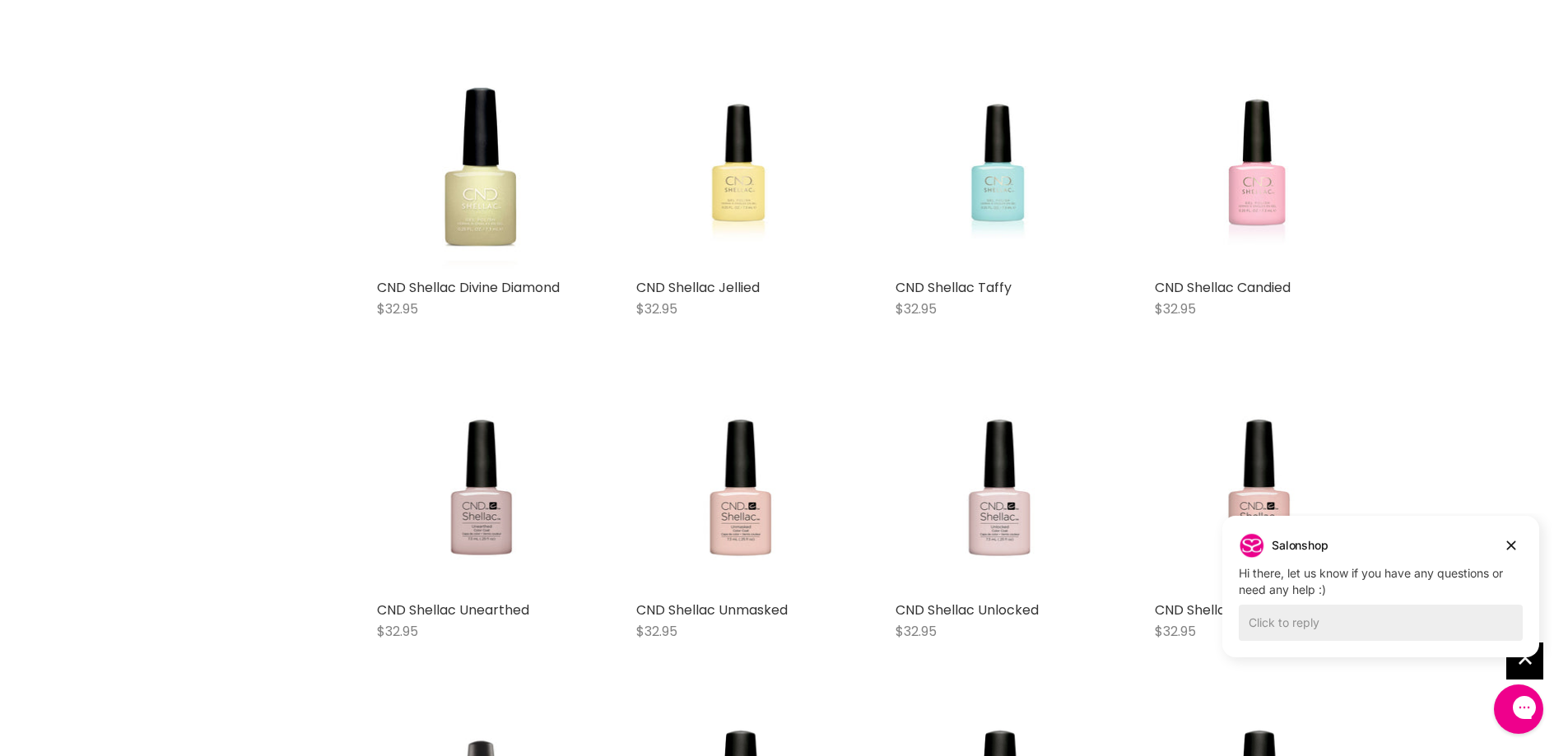
scroll to position [4912, 0]
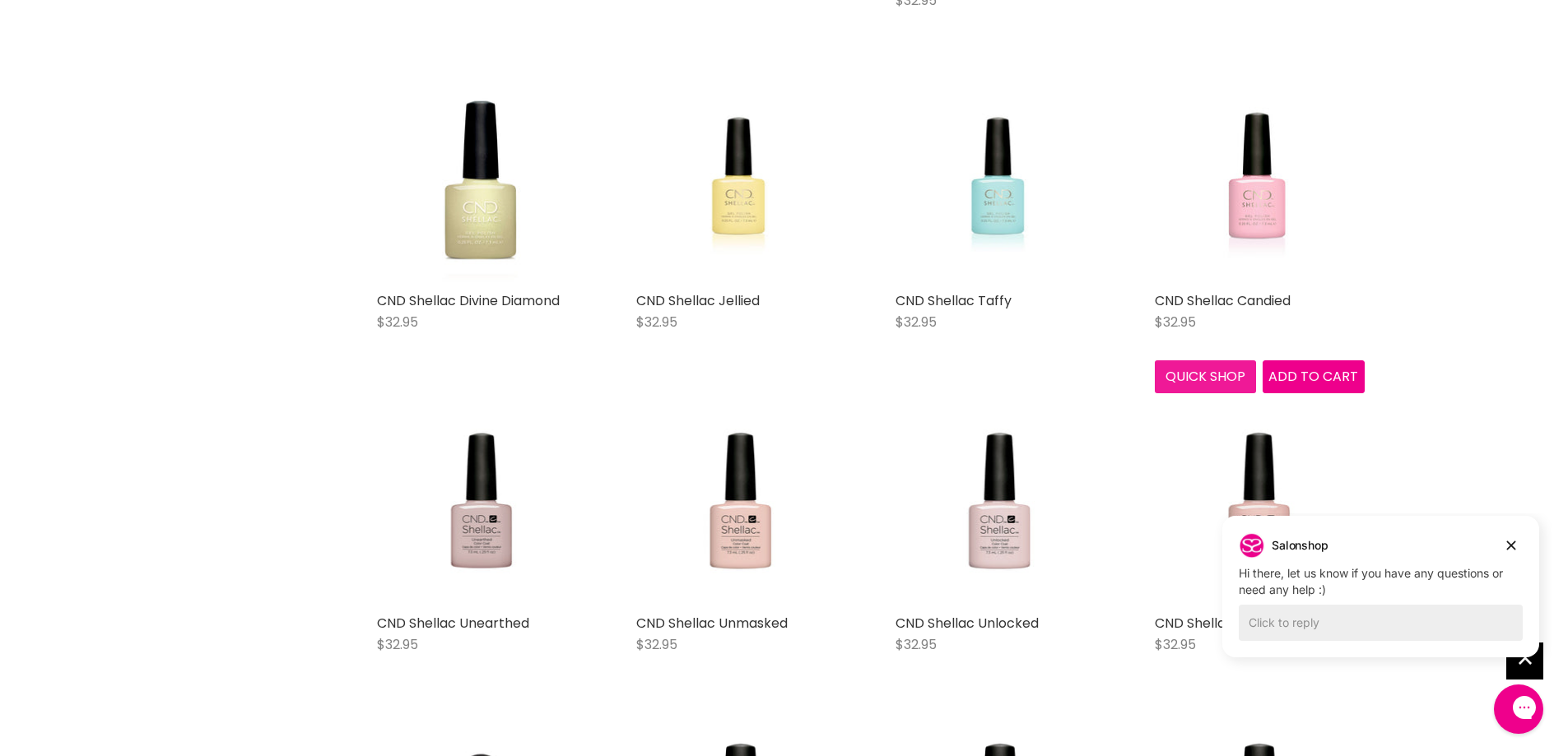
click at [1218, 372] on button "Quick shop" at bounding box center [1206, 377] width 102 height 33
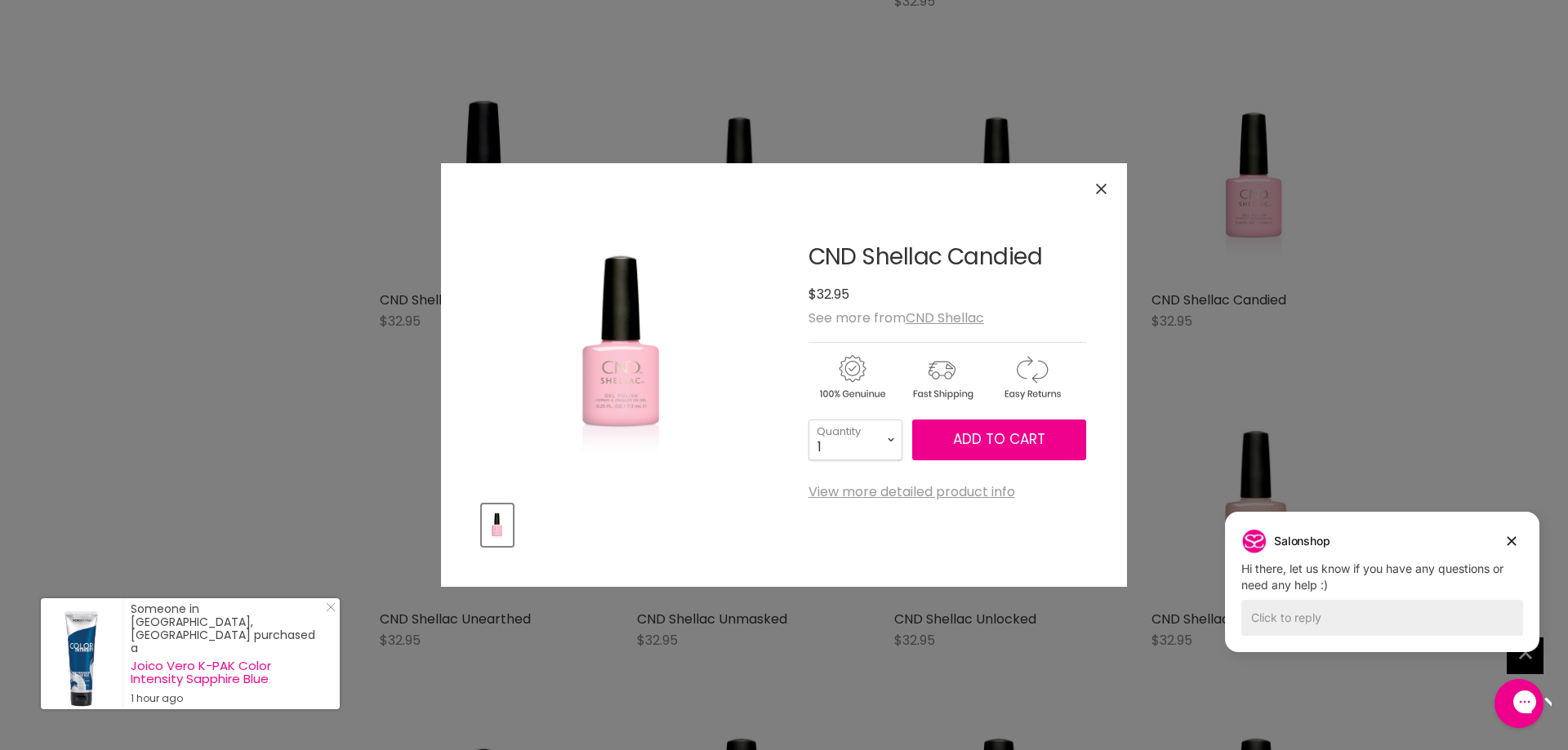
click at [655, 404] on img "CND Shellac Candied image. Click or Scroll to Zoom." at bounding box center [623, 346] width 204 height 284
click at [1103, 183] on icon "Close" at bounding box center [1102, 189] width 10 height 10
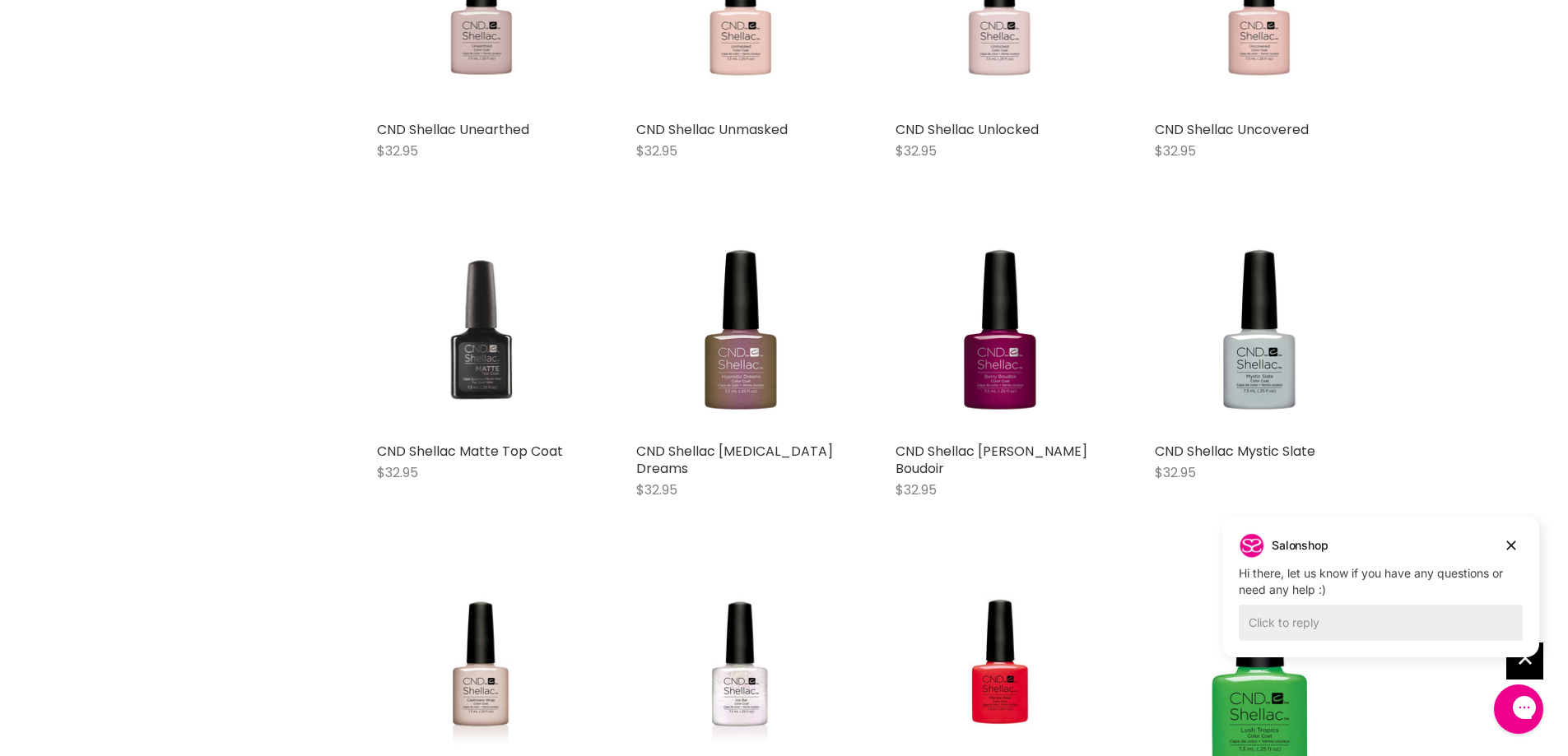
scroll to position [5817, 0]
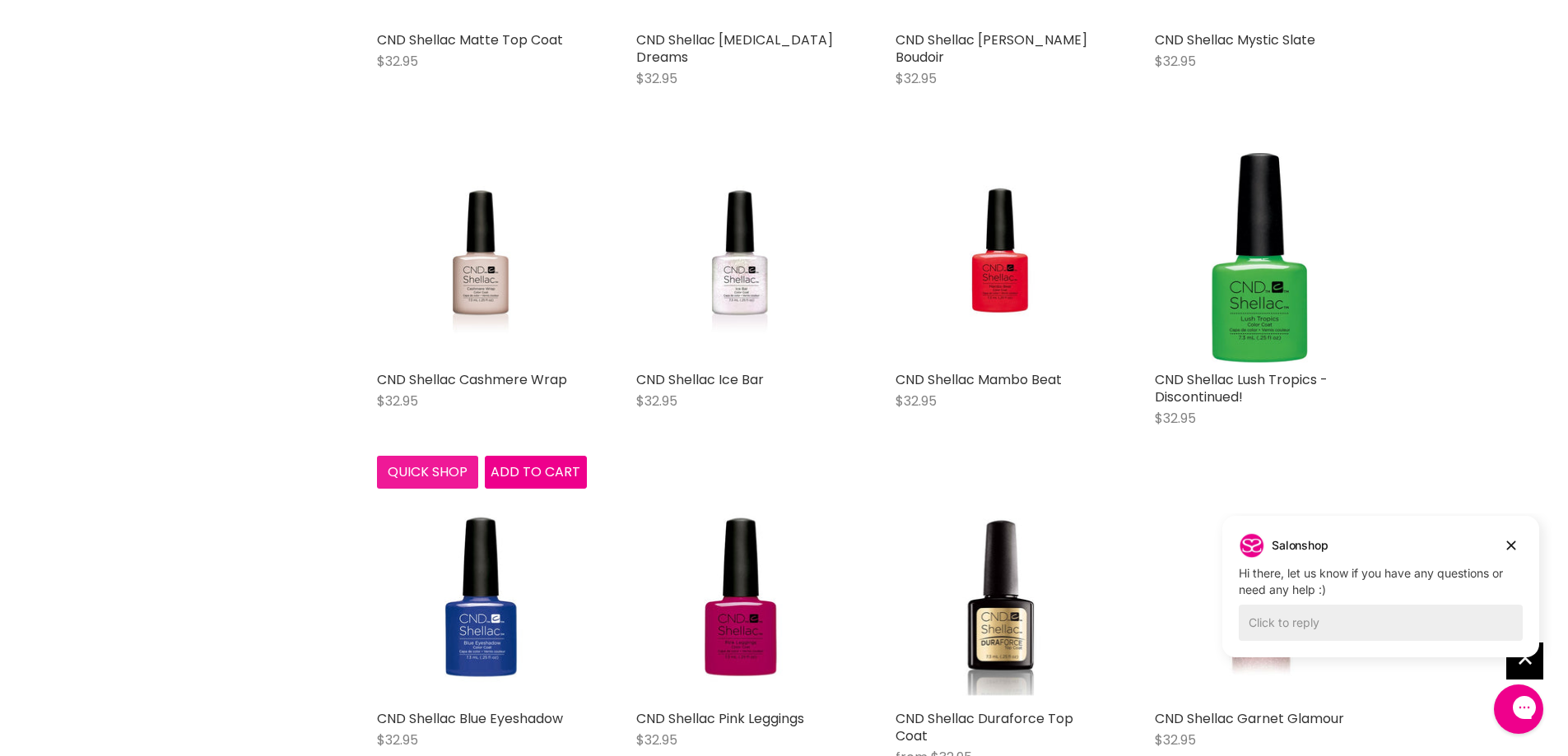
click at [434, 465] on button "Quick shop" at bounding box center [428, 472] width 102 height 33
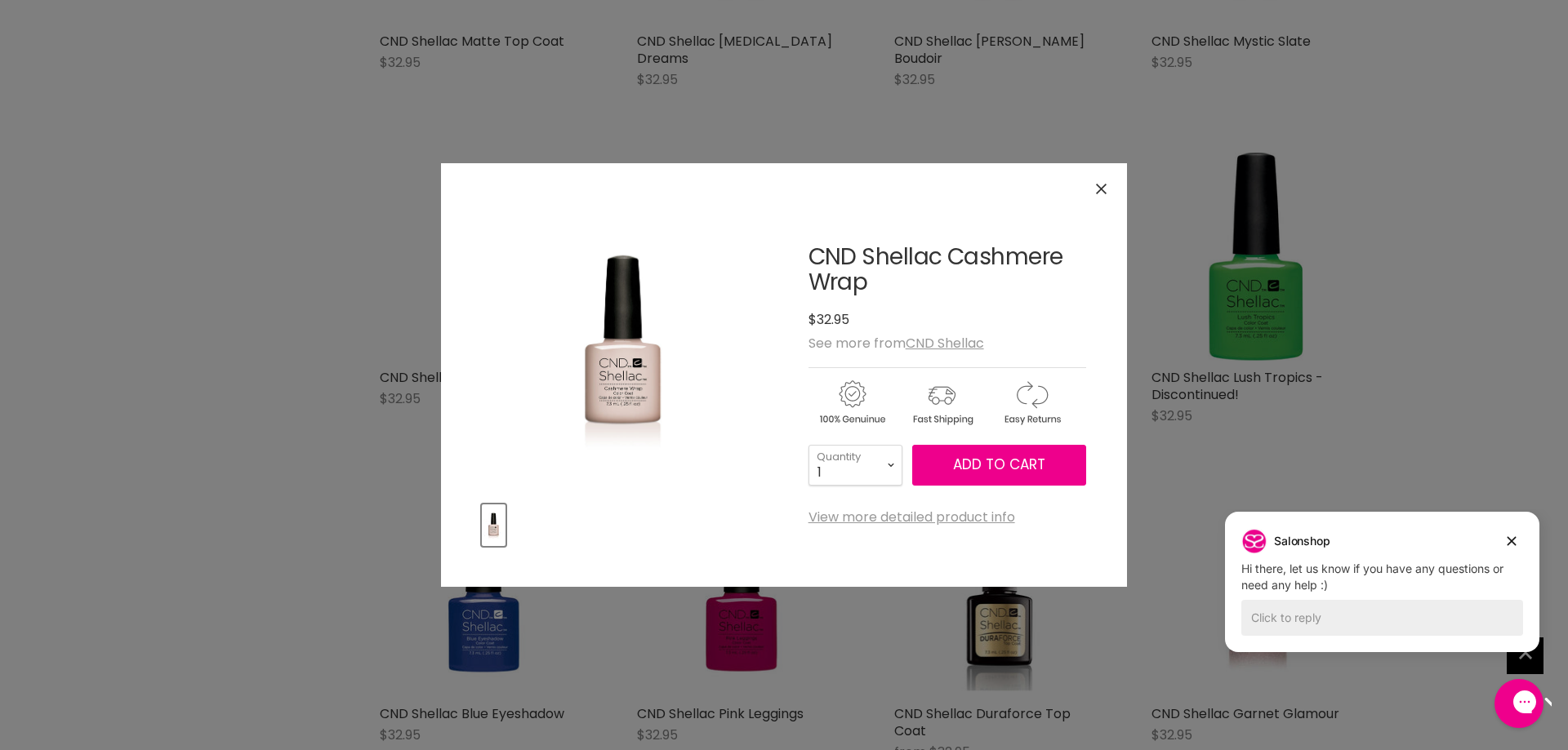
click at [1099, 189] on icon "Close" at bounding box center [1102, 189] width 10 height 10
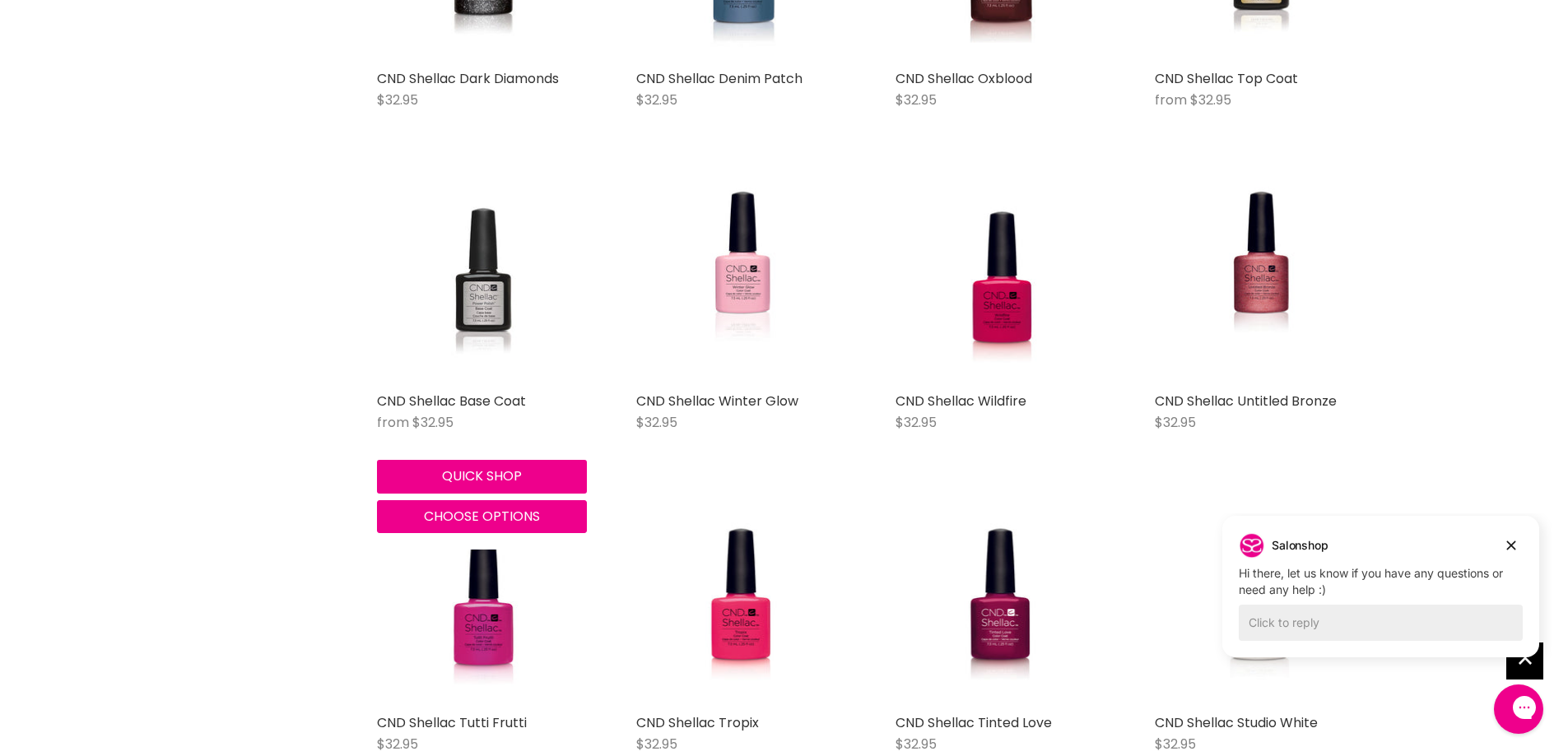
scroll to position [6804, 0]
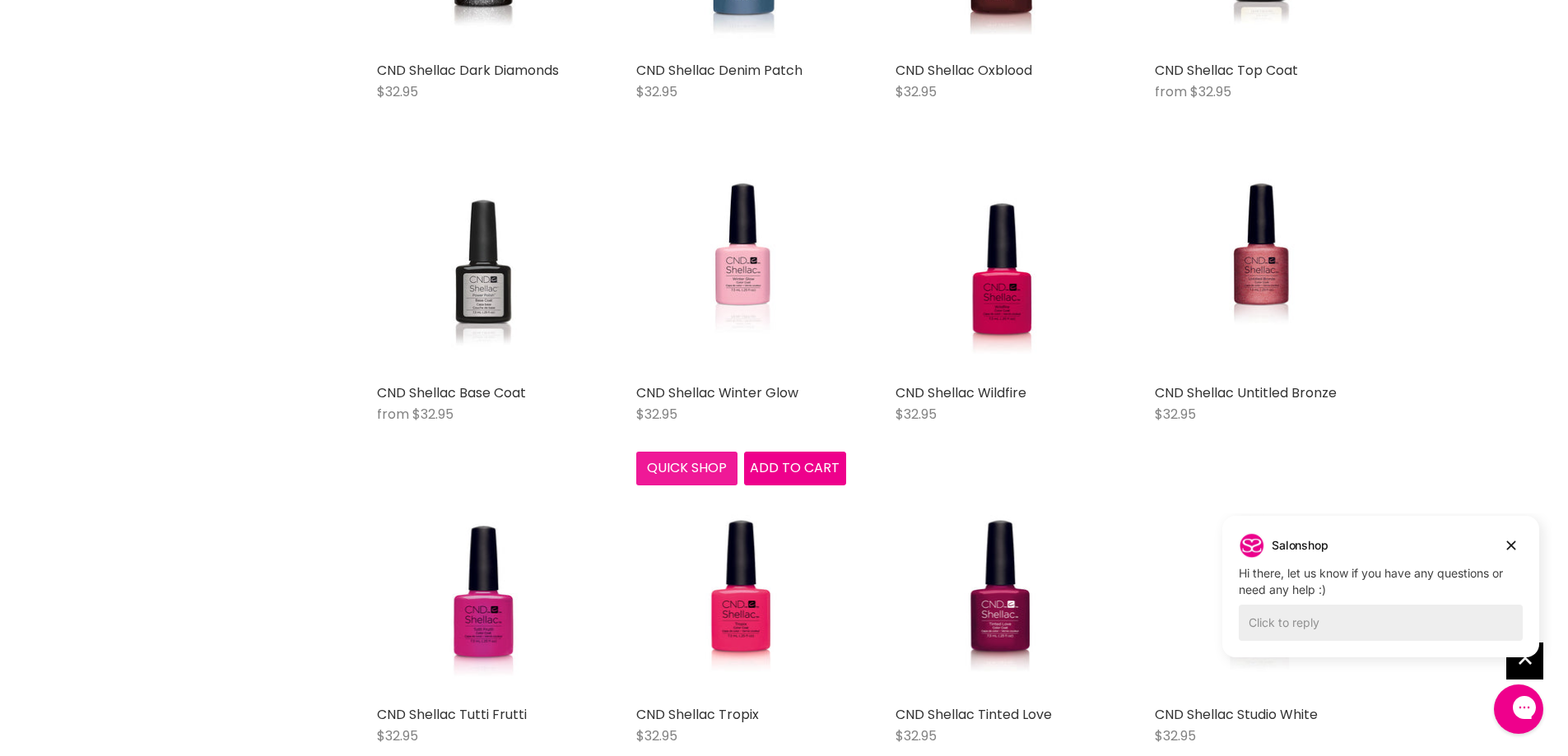
click at [688, 451] on button "Quick shop" at bounding box center [688, 467] width 102 height 33
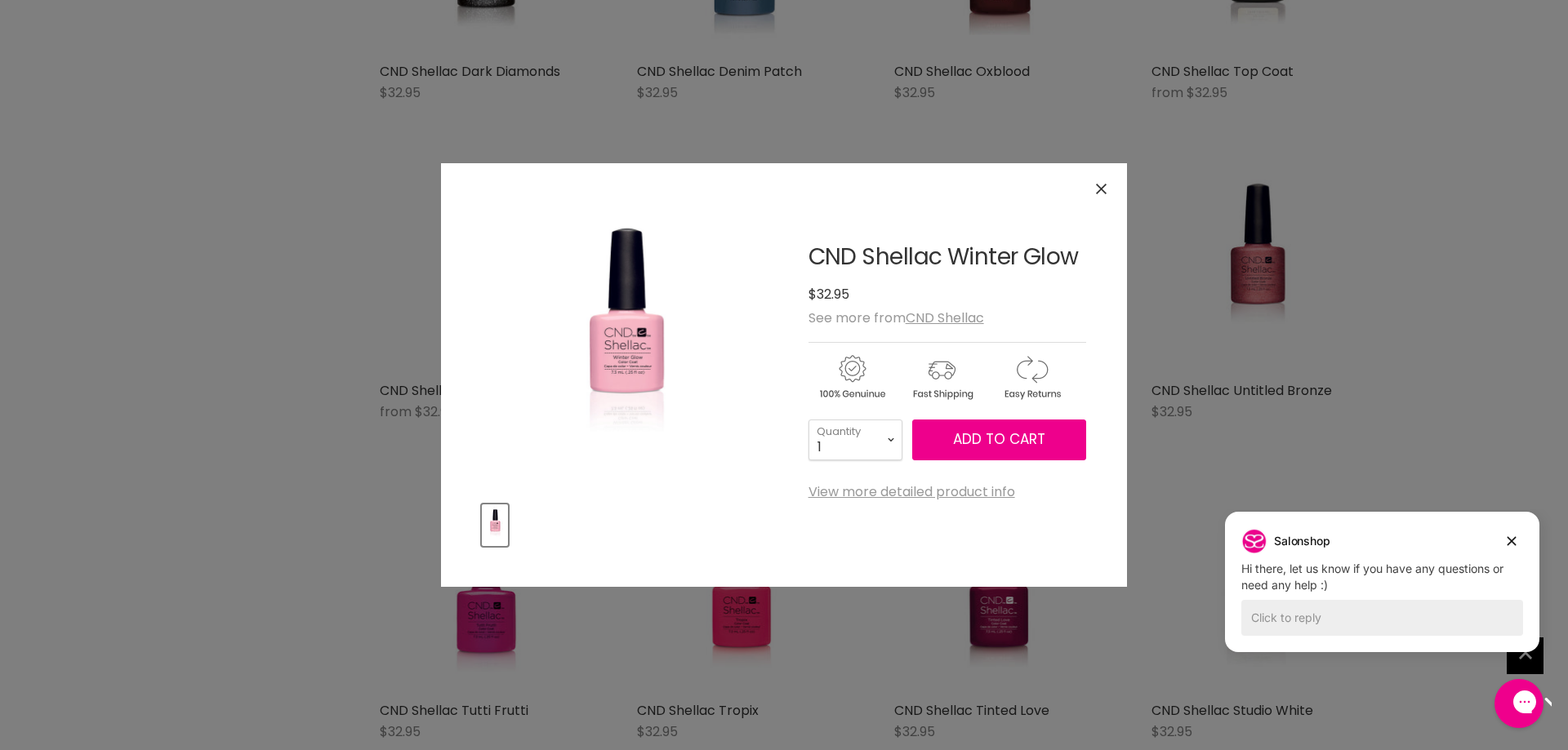
click at [1101, 193] on icon "Close" at bounding box center [1102, 189] width 10 height 10
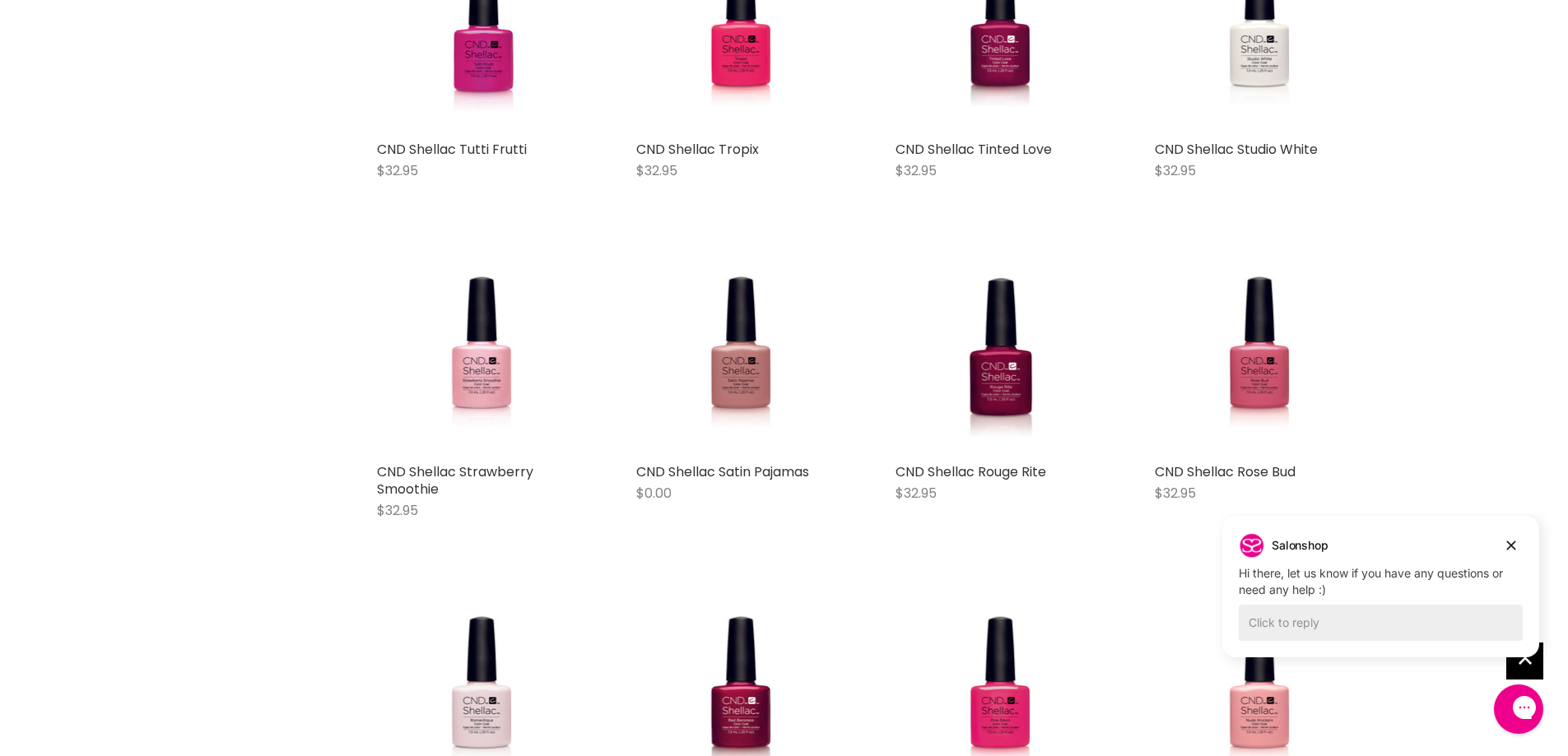
scroll to position [7380, 0]
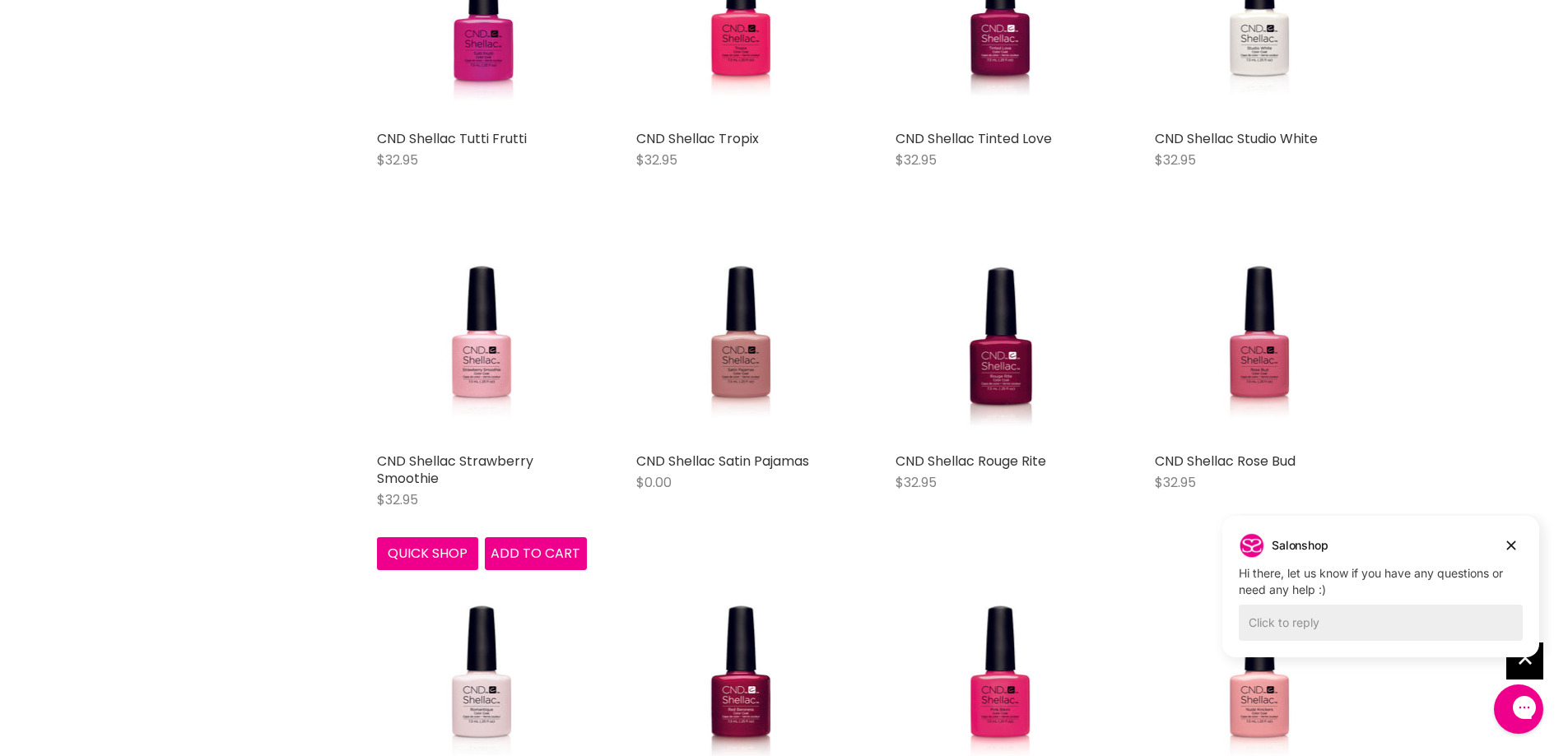
click at [436, 538] on button "Quick shop" at bounding box center [428, 554] width 102 height 33
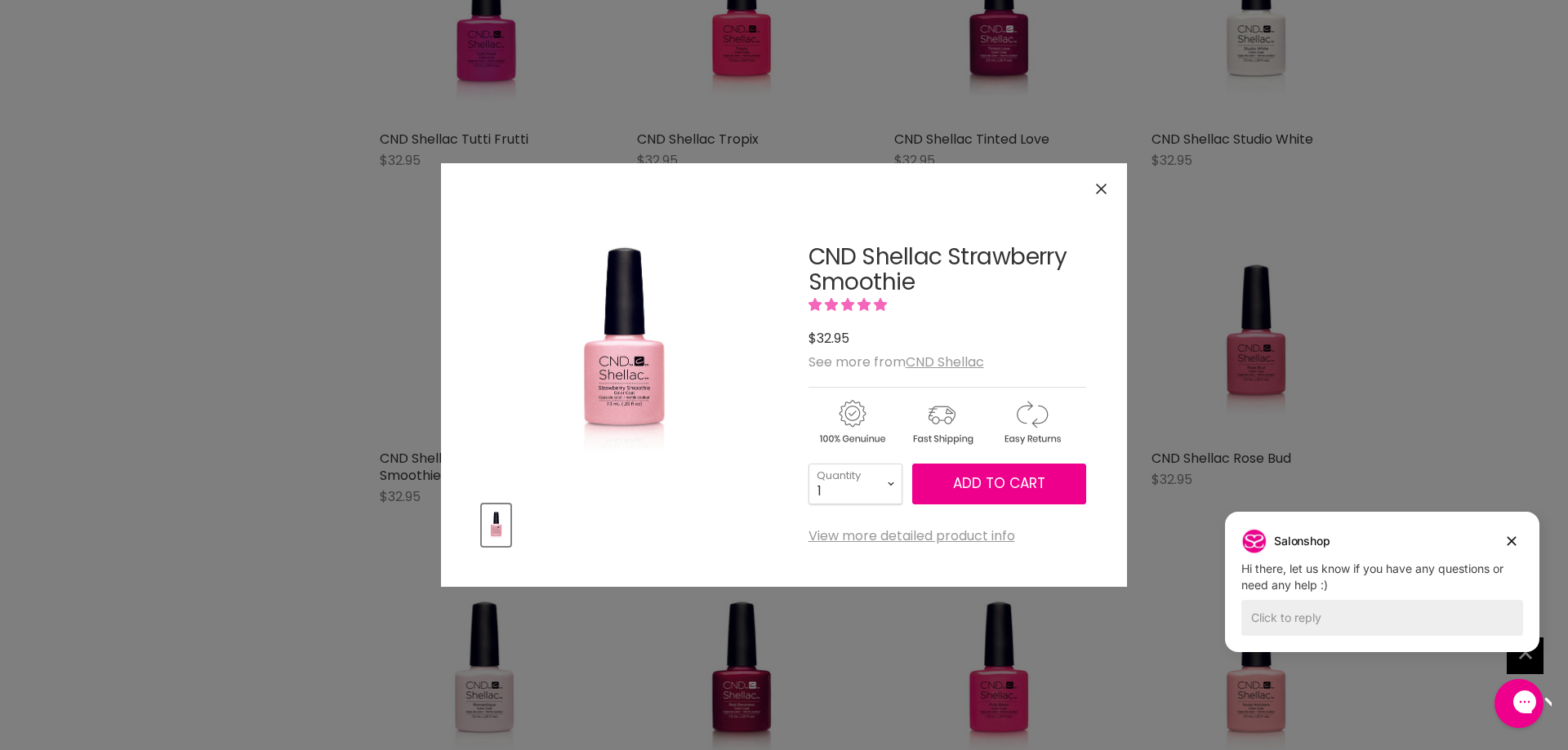
click at [1106, 193] on icon "Close" at bounding box center [1102, 189] width 10 height 10
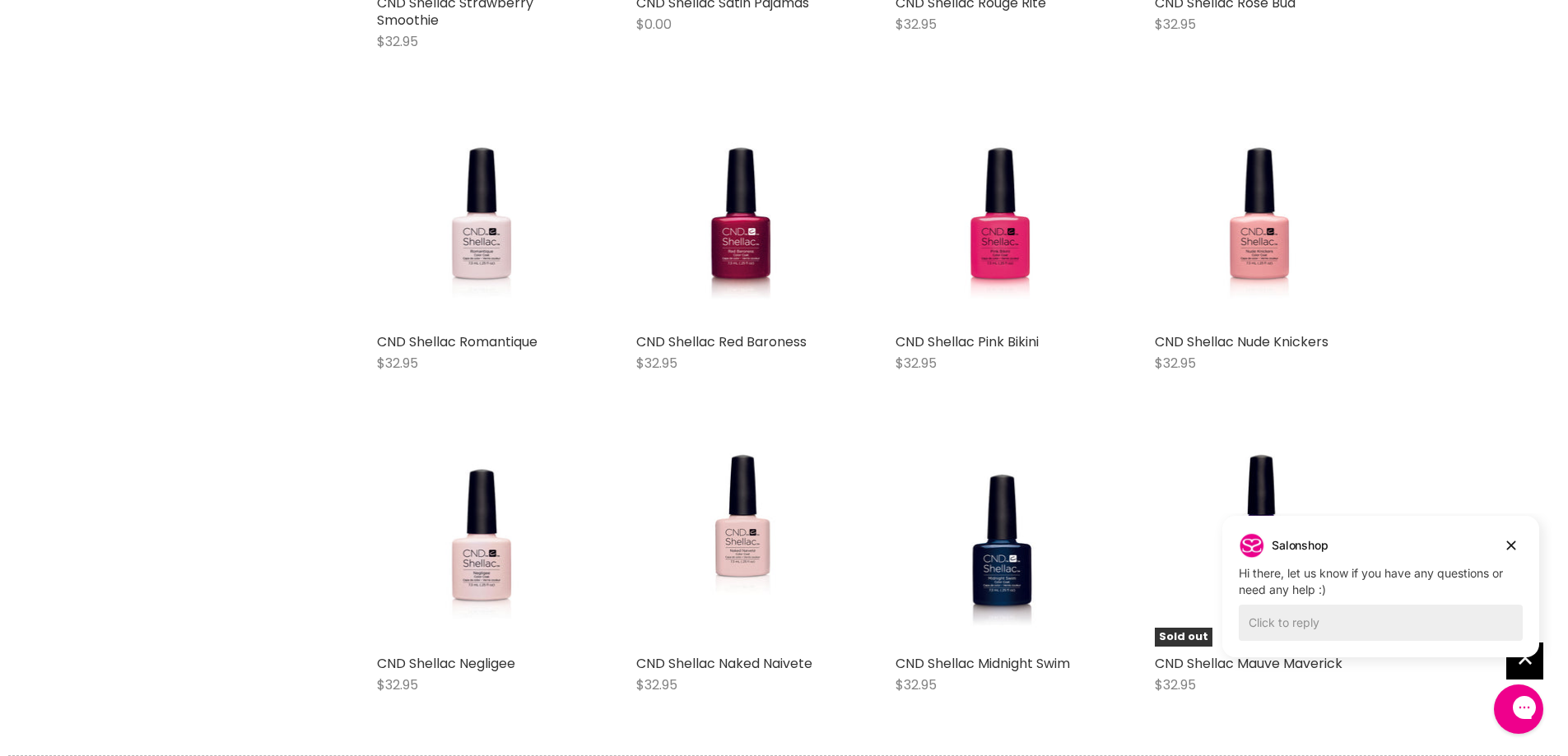
scroll to position [8039, 0]
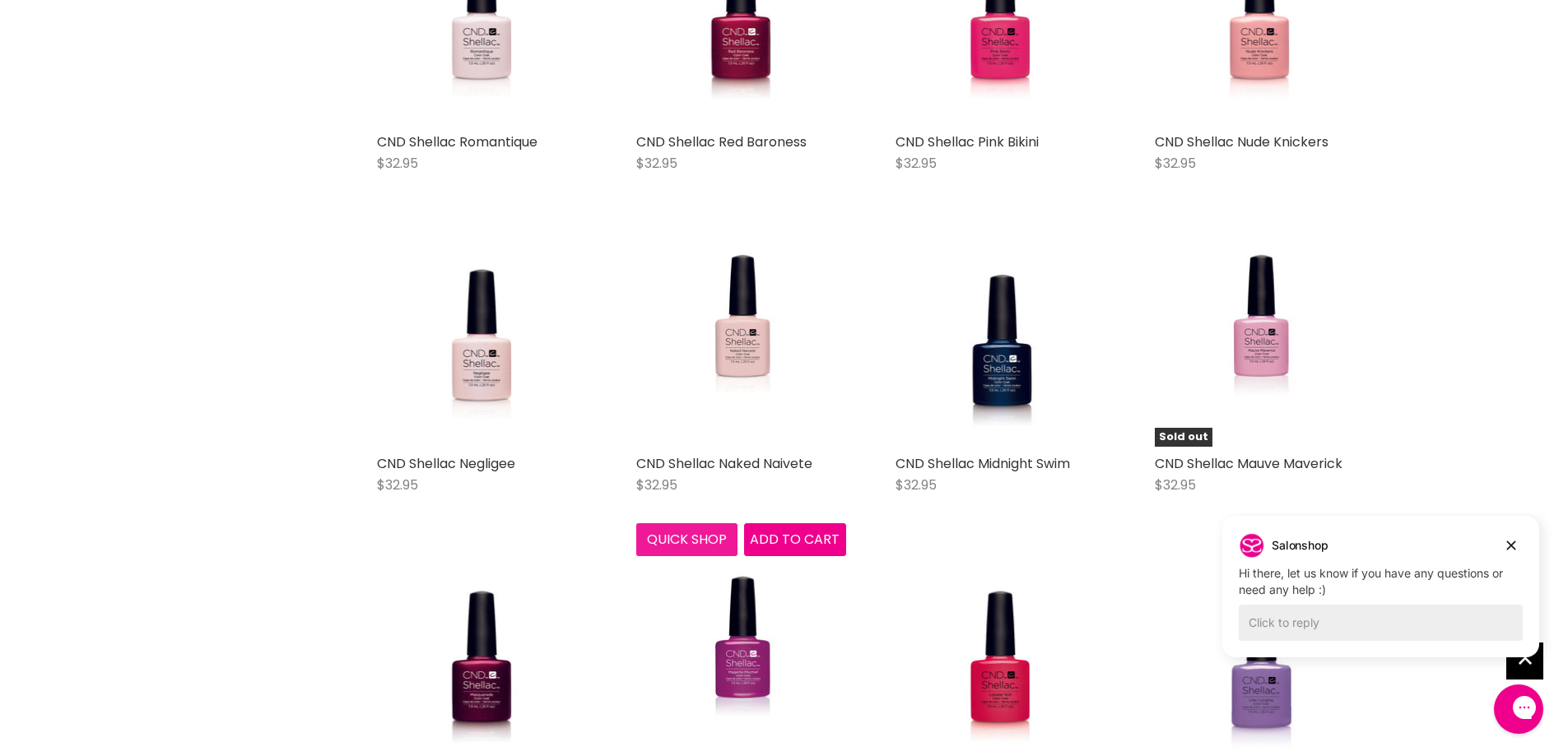
click at [686, 524] on button "Quick shop" at bounding box center [688, 539] width 102 height 33
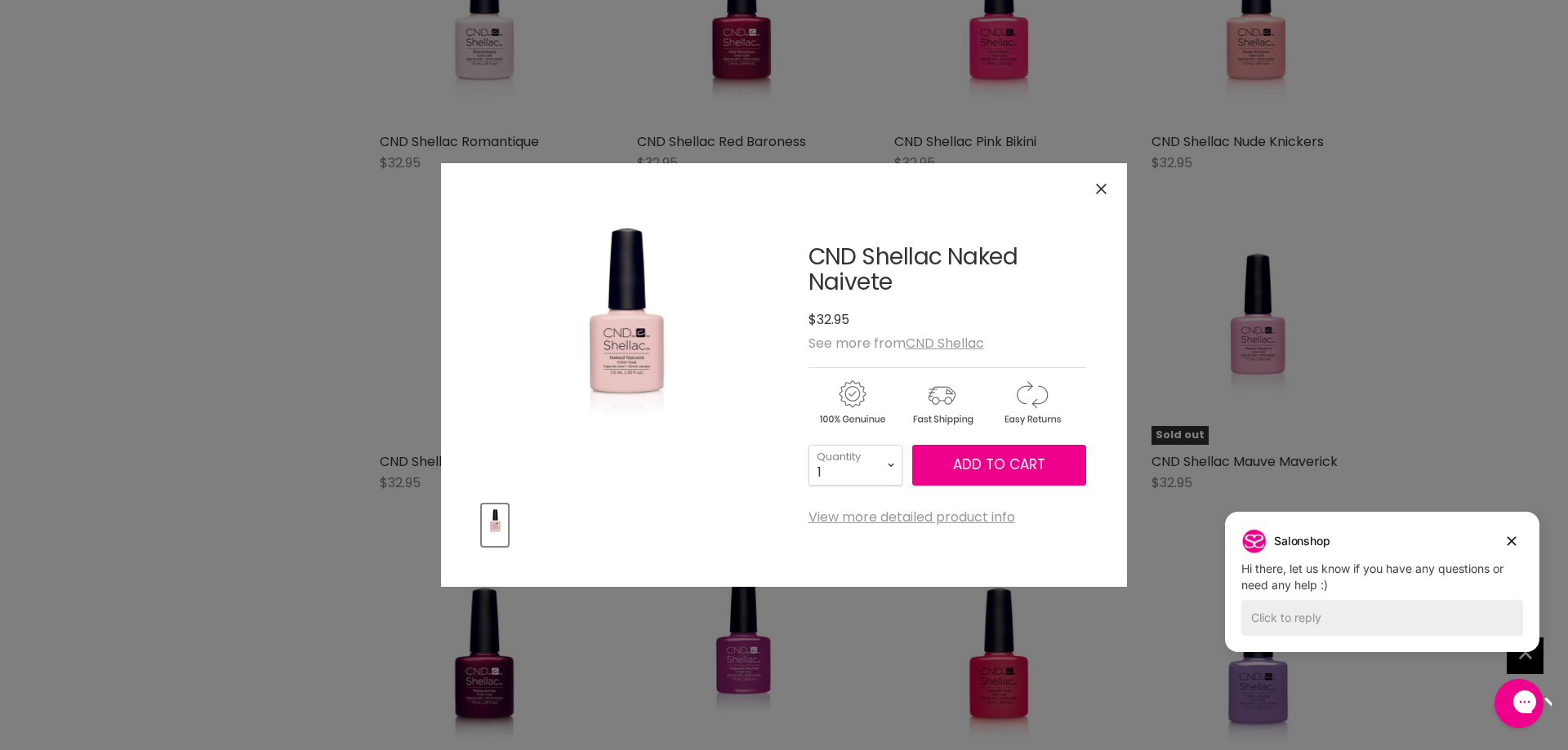
click at [1095, 195] on button "Close" at bounding box center [1102, 189] width 35 height 35
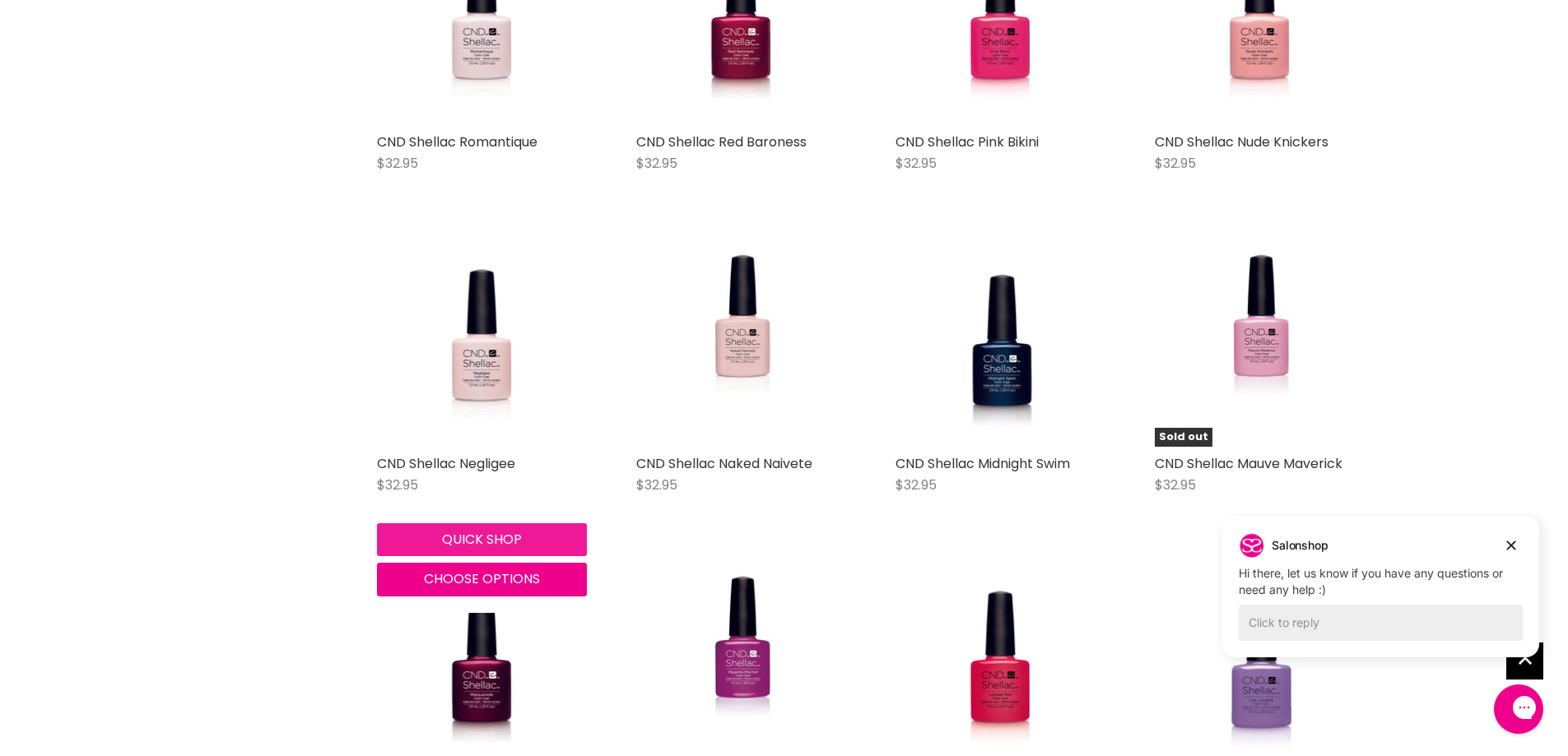
click at [438, 524] on button "Quick shop" at bounding box center [482, 539] width 210 height 33
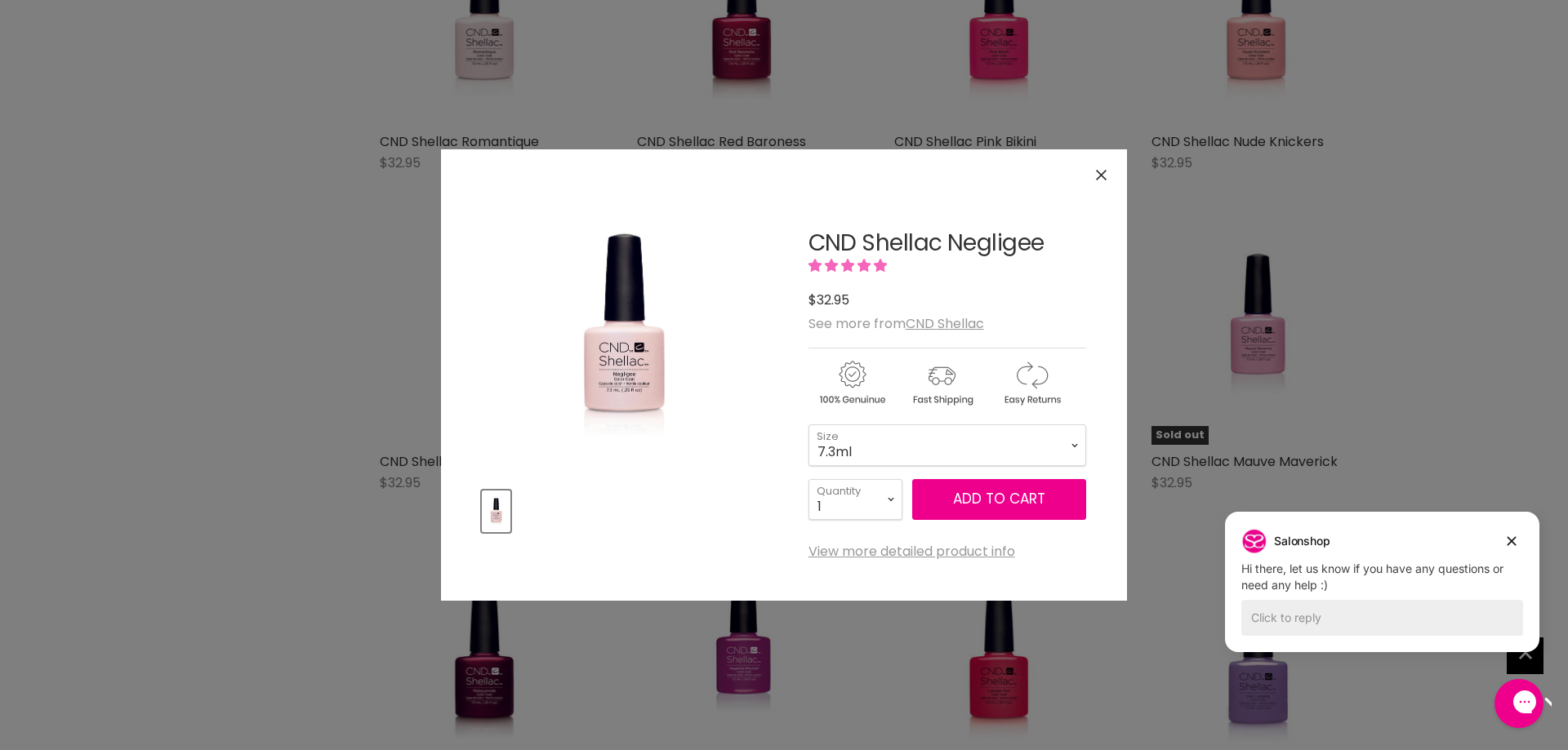
click at [1097, 178] on icon "Close" at bounding box center [1102, 175] width 10 height 10
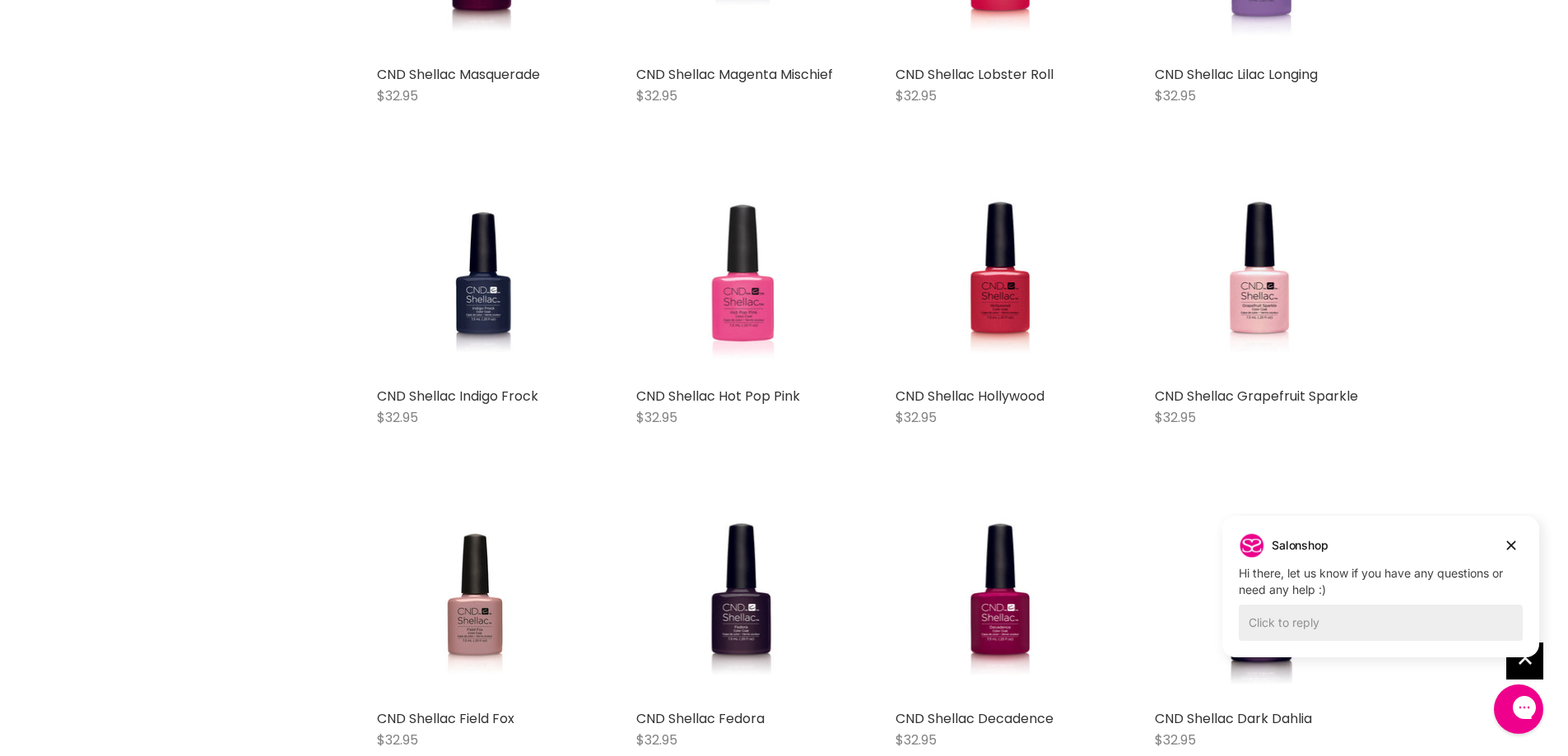
scroll to position [8779, 0]
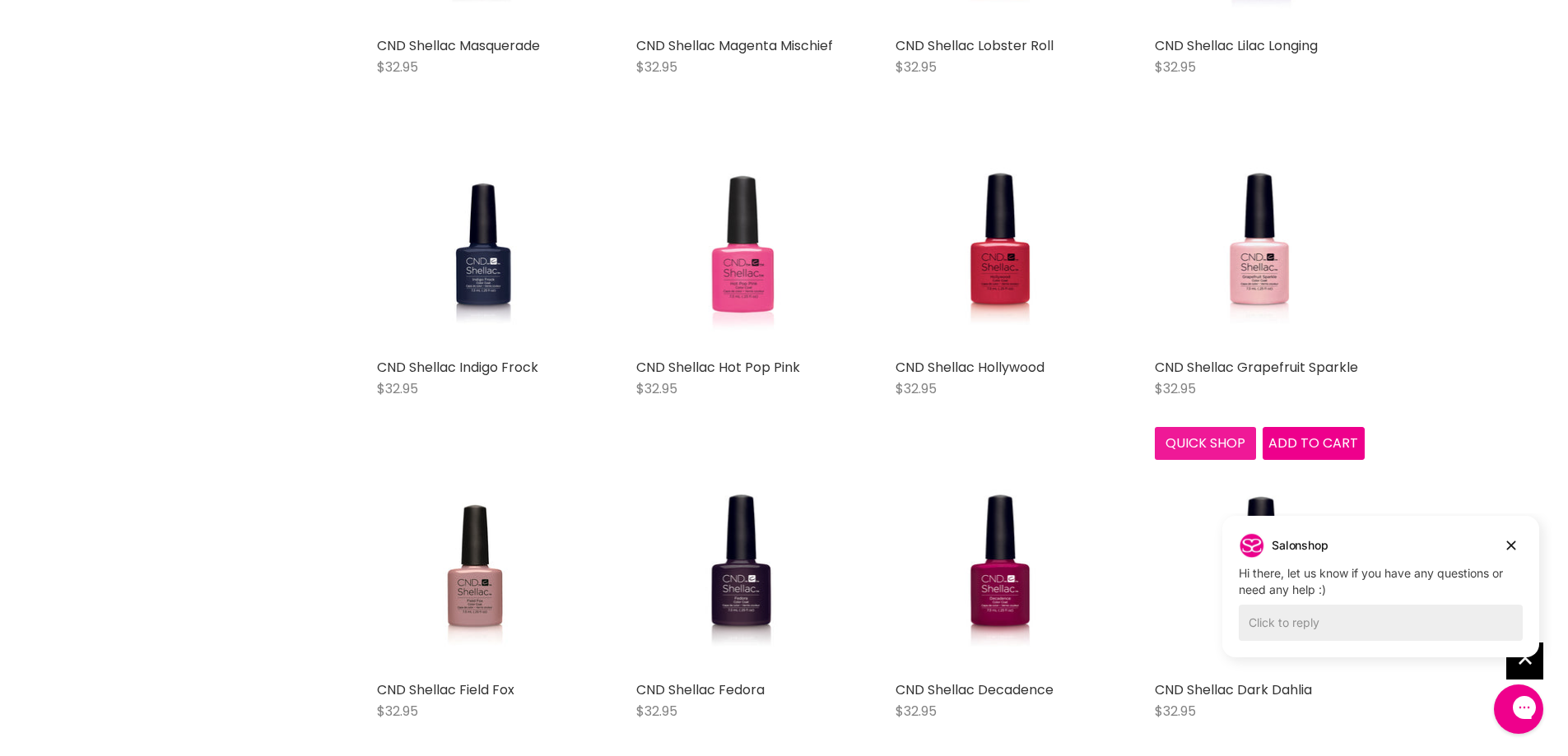
click at [1183, 427] on button "Quick shop" at bounding box center [1206, 443] width 102 height 33
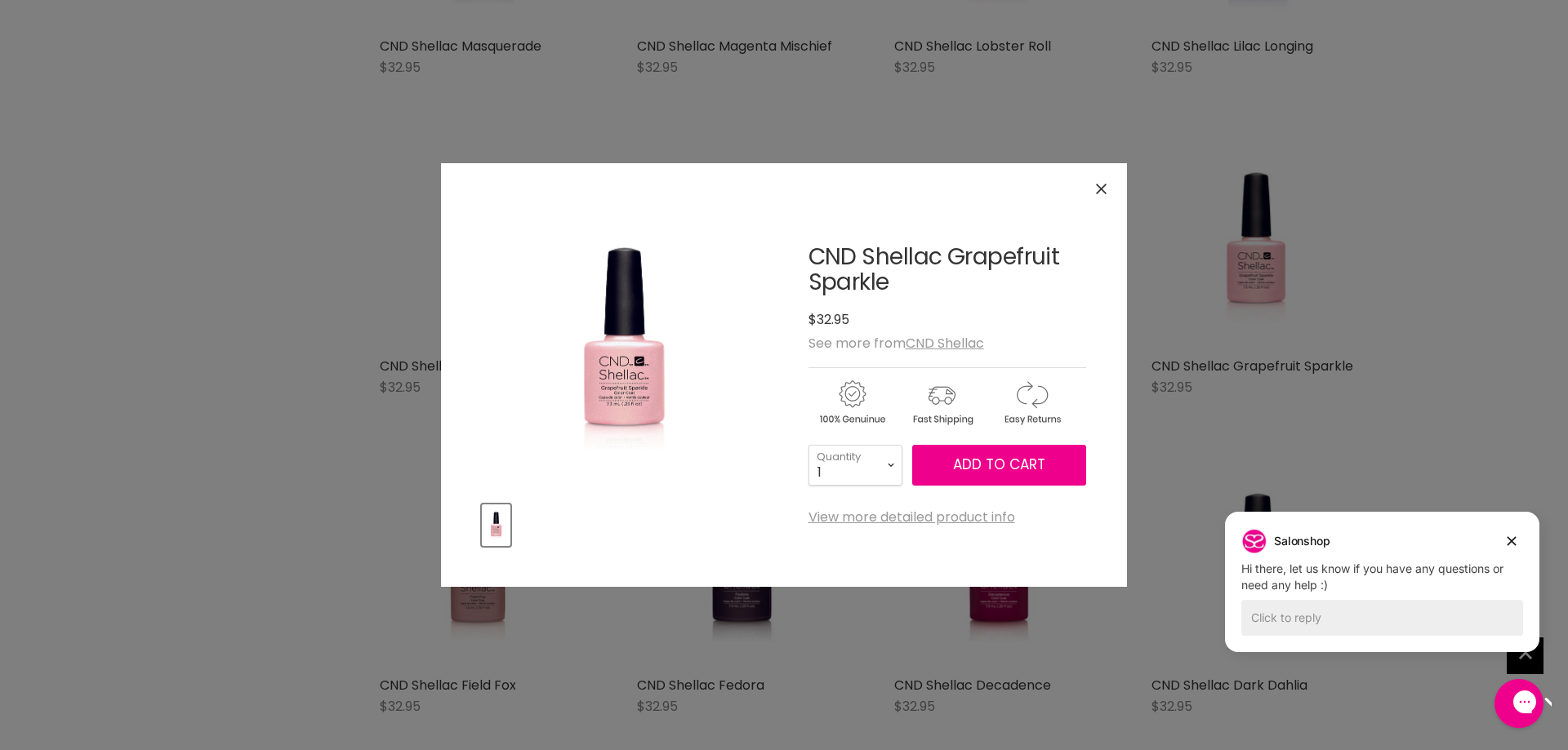
click at [630, 388] on img "CND Shellac Grapefruit Sparkle image. Click or Scroll to Zoom." at bounding box center [624, 346] width 184 height 284
click at [1105, 187] on icon "Close" at bounding box center [1102, 189] width 10 height 10
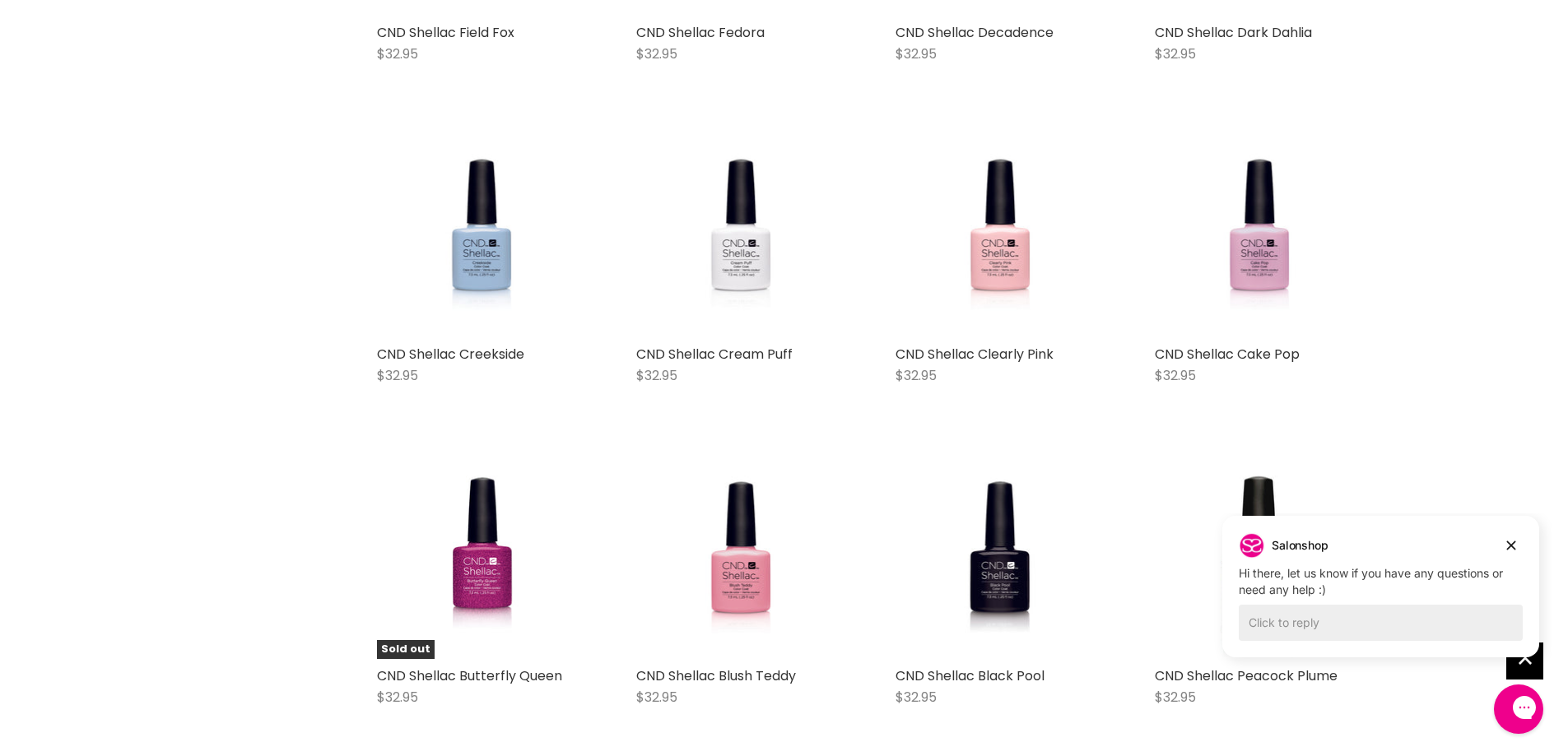
scroll to position [9437, 0]
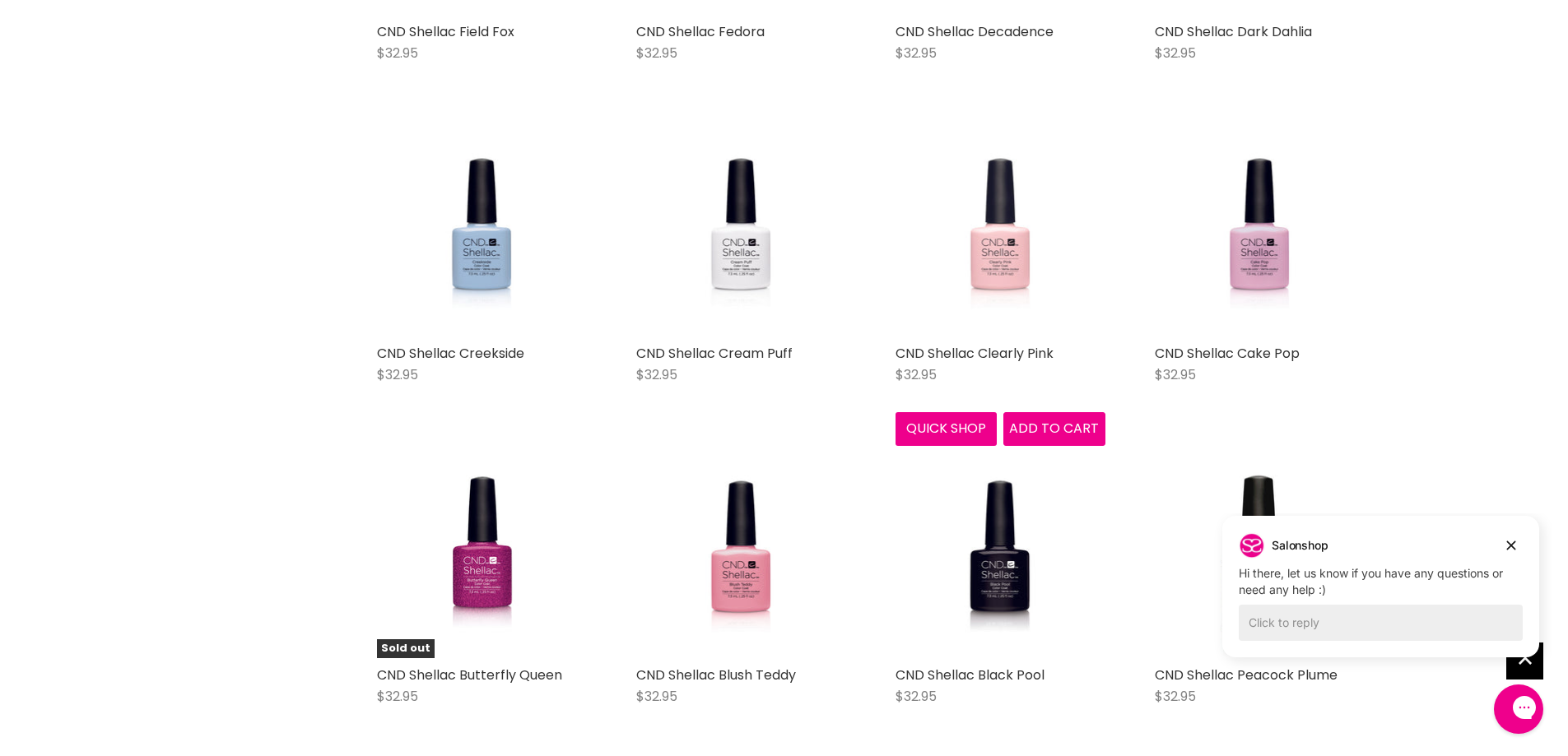
click at [987, 239] on img "Main content" at bounding box center [999, 231] width 136 height 209
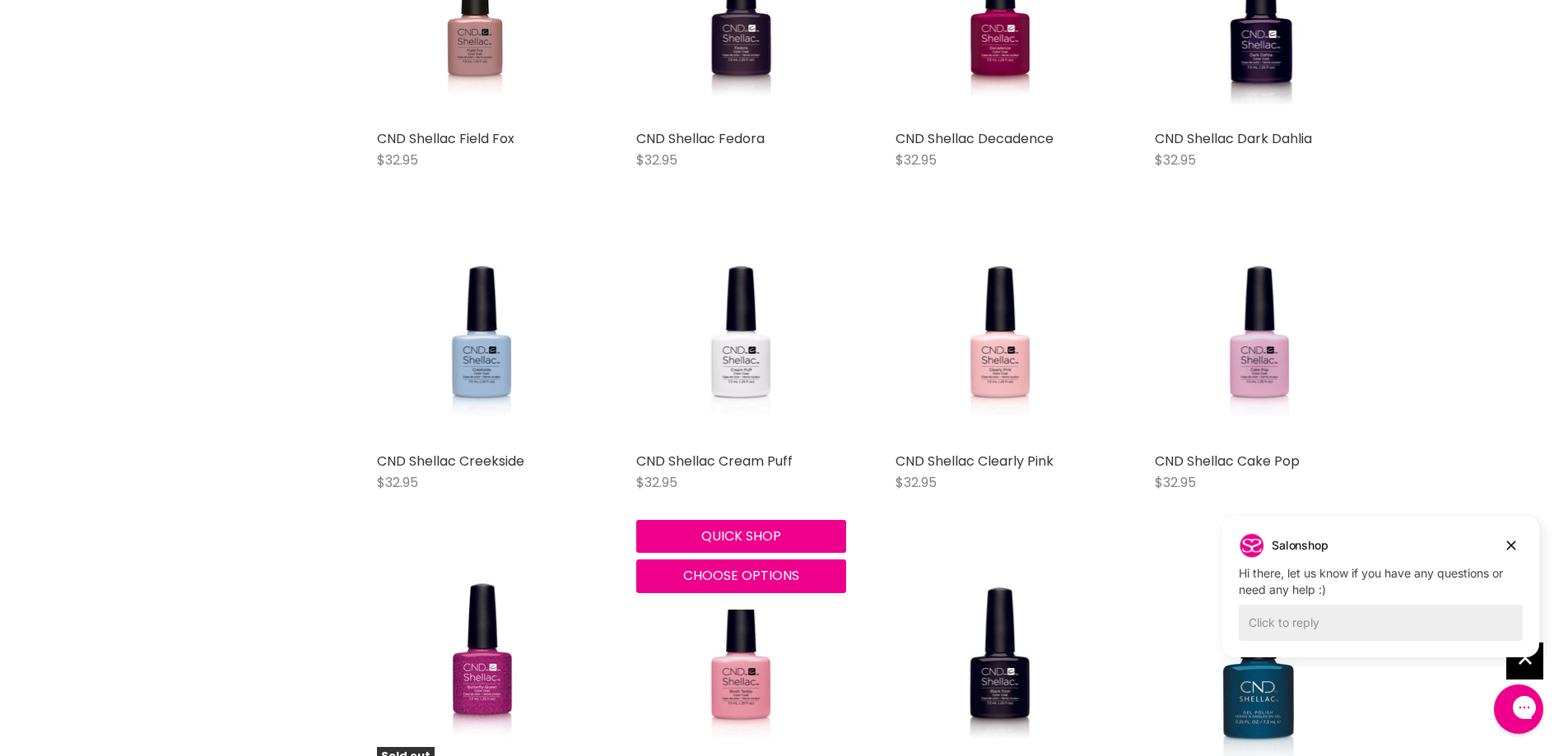
scroll to position [1382, 0]
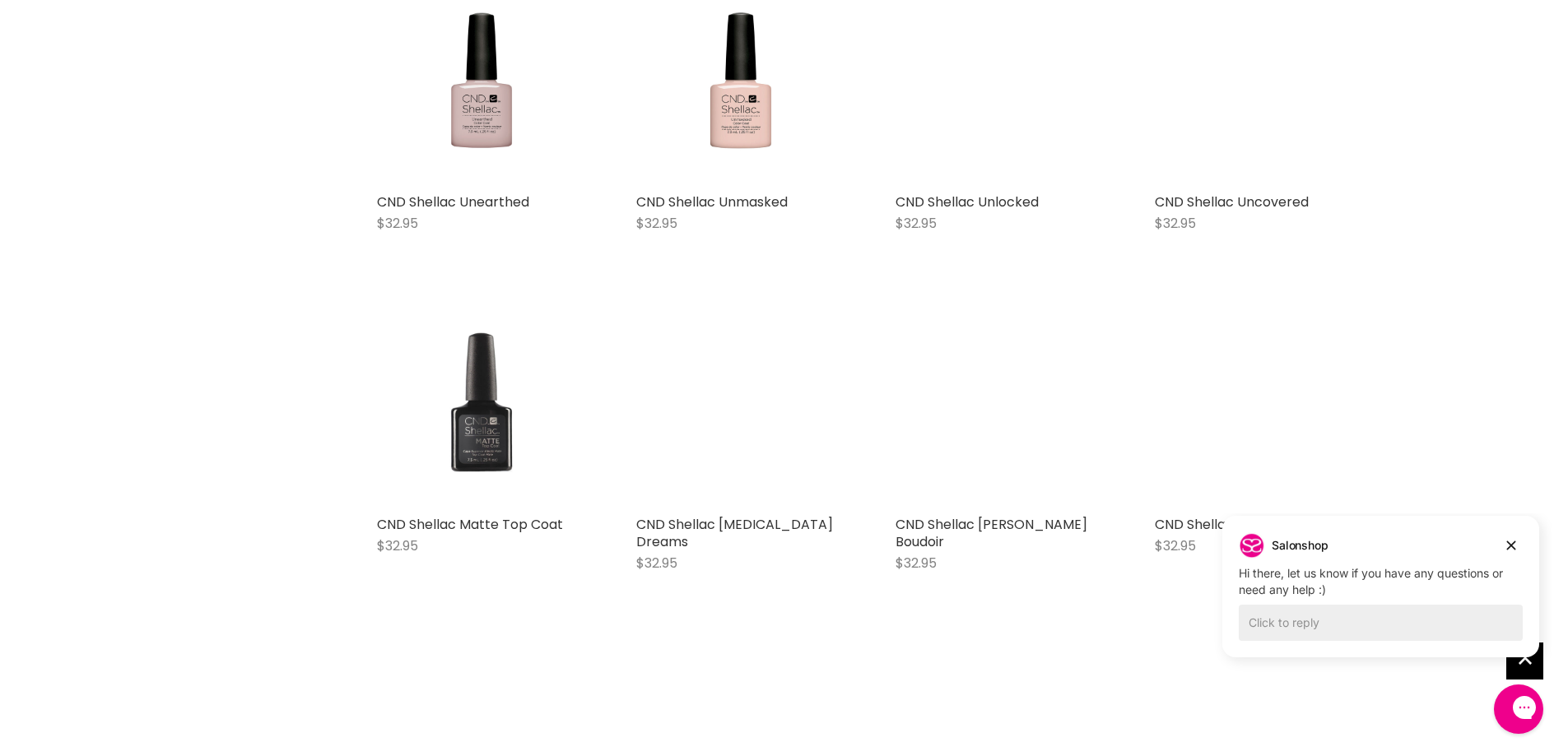
scroll to position [3630, 0]
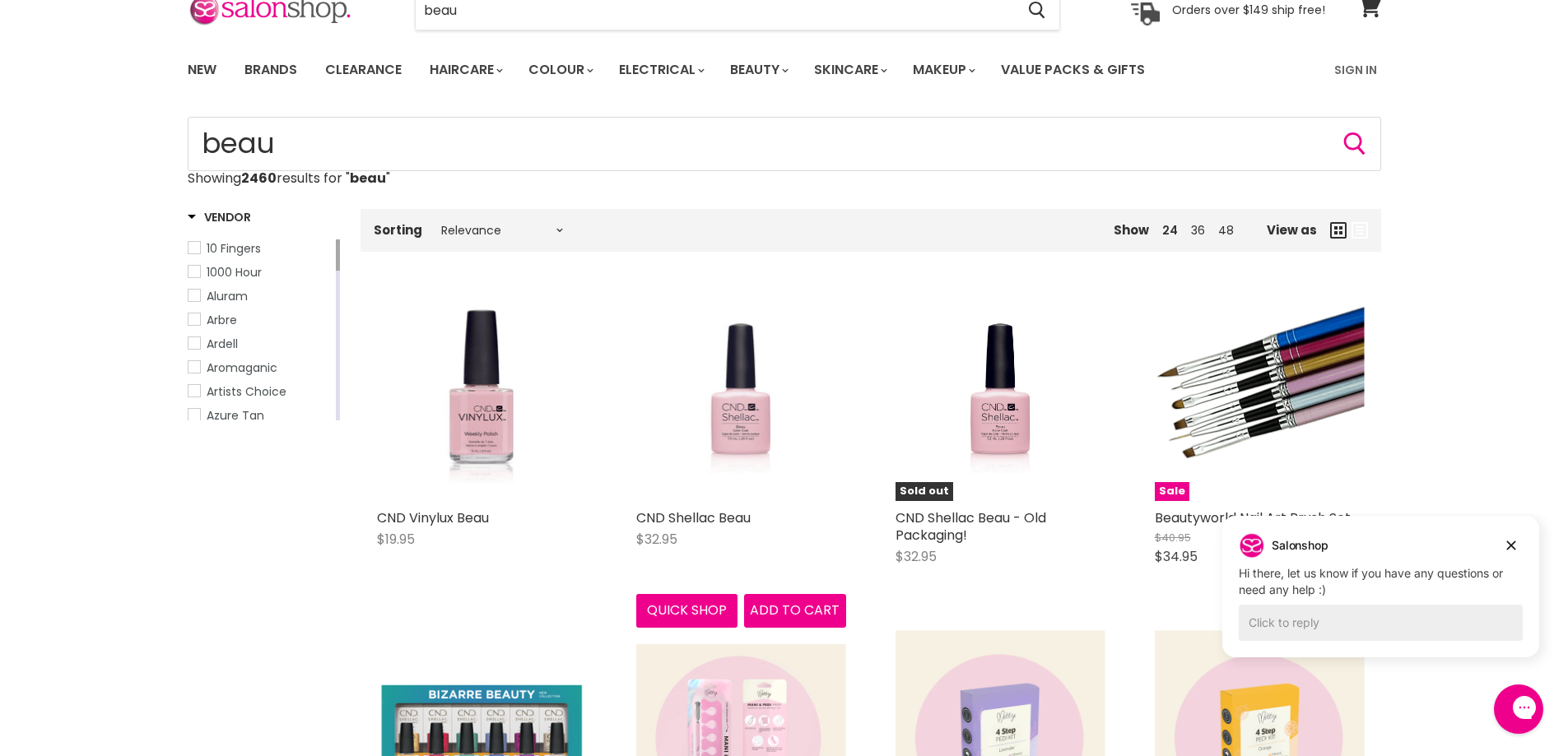
click at [734, 408] on img "Main content" at bounding box center [740, 396] width 136 height 209
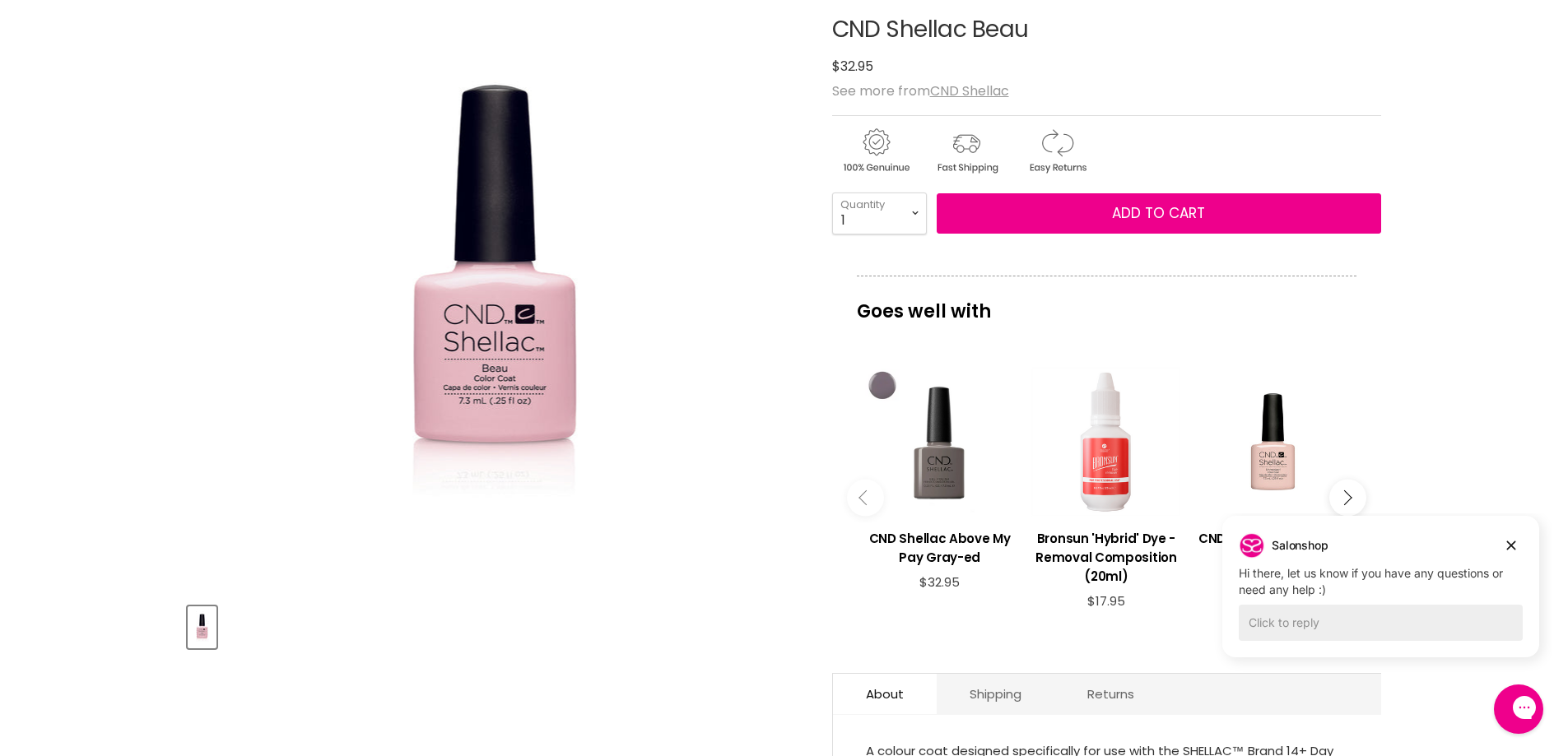
scroll to position [183, 0]
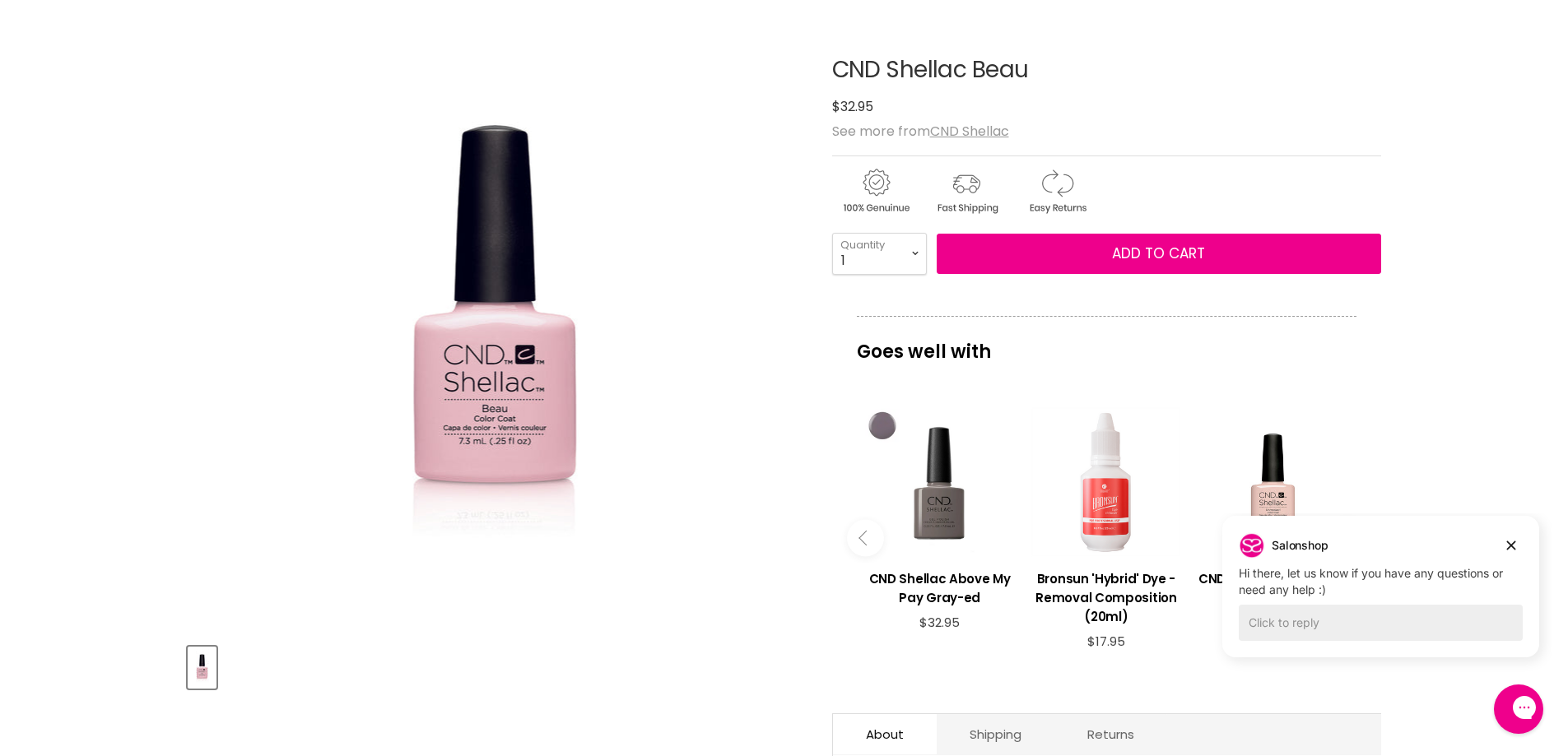
click at [538, 377] on img "CND Shellac Beau image. Click or Scroll to Zoom." at bounding box center [494, 323] width 374 height 576
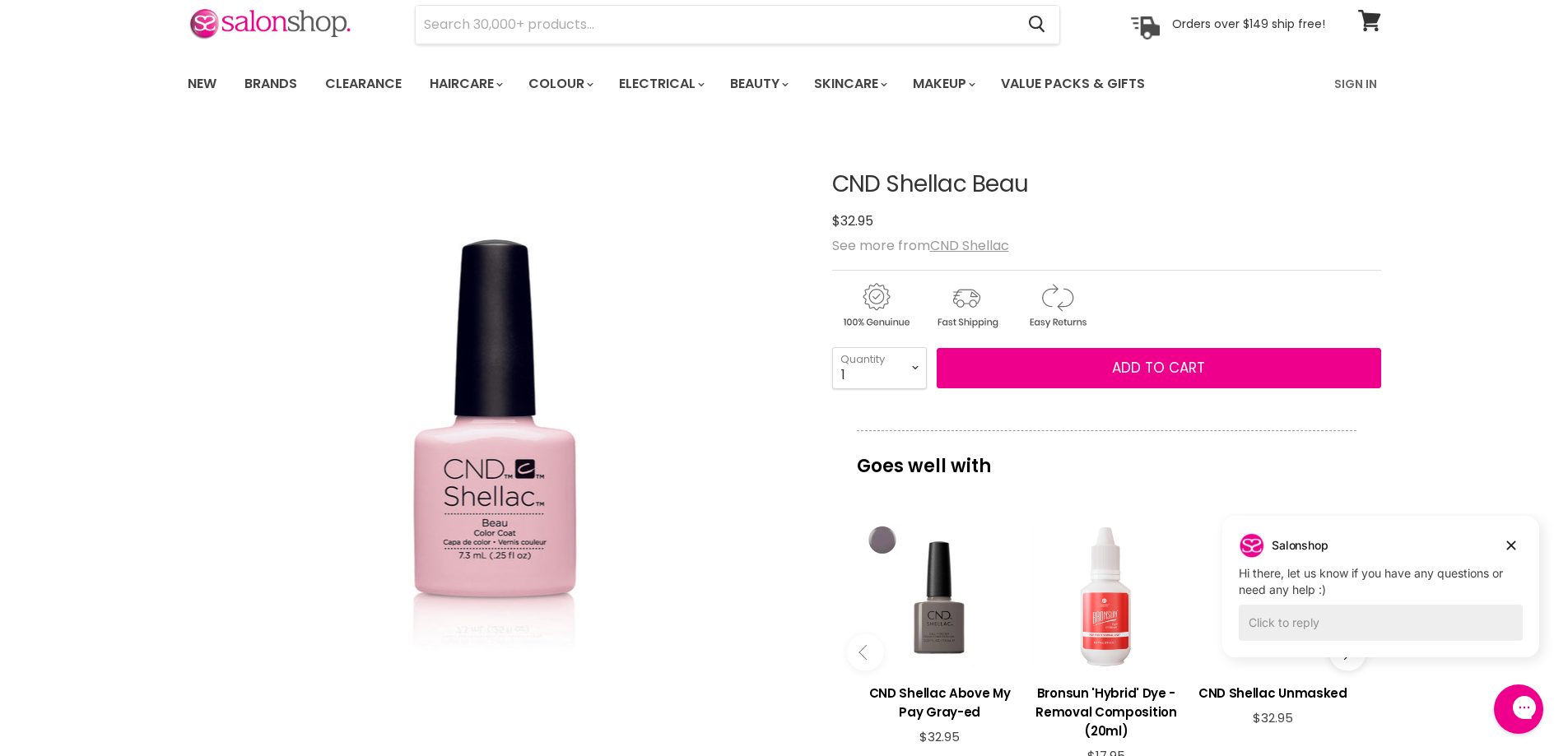
scroll to position [0, 0]
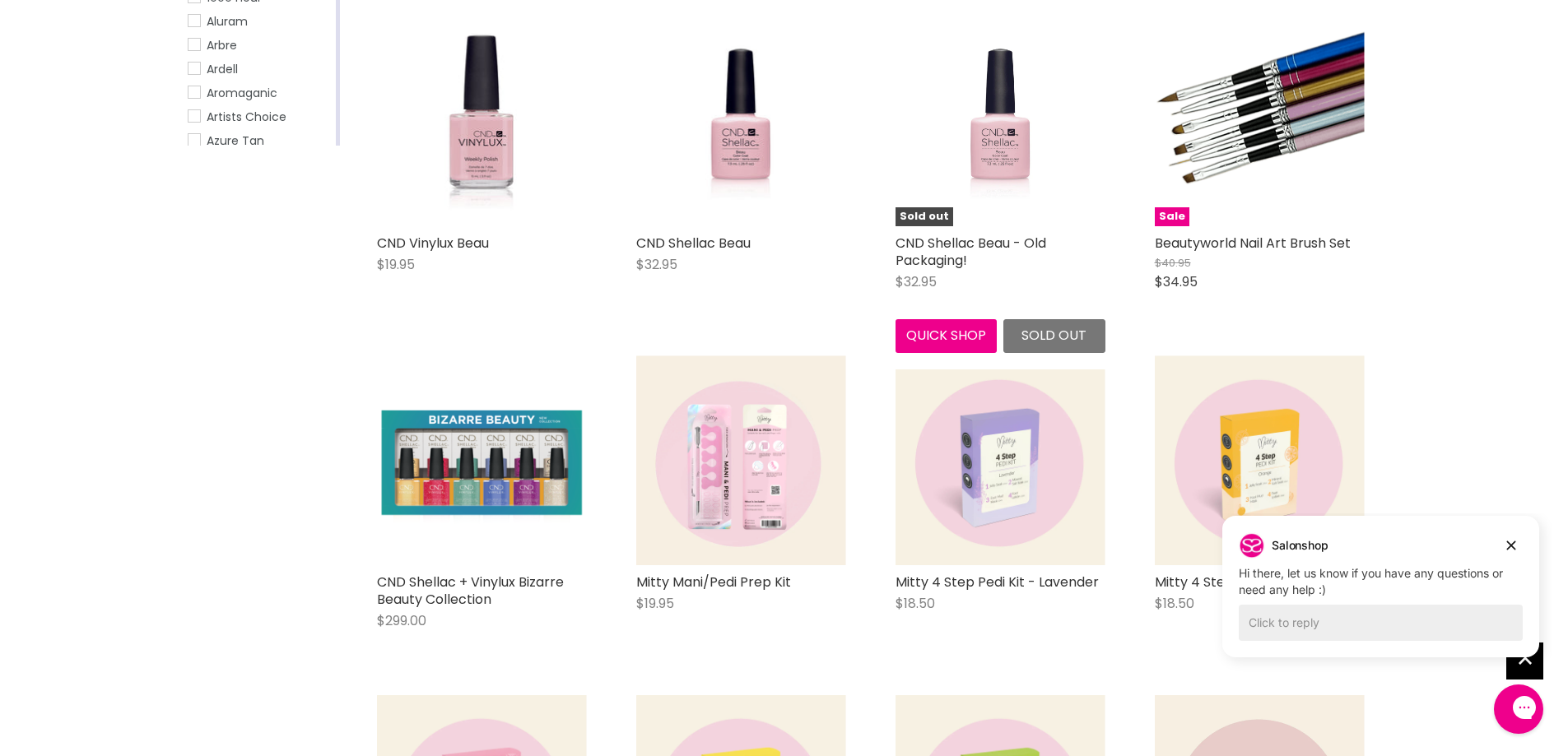
click at [1008, 171] on img "Main content" at bounding box center [999, 121] width 136 height 209
